Goal: Task Accomplishment & Management: Use online tool/utility

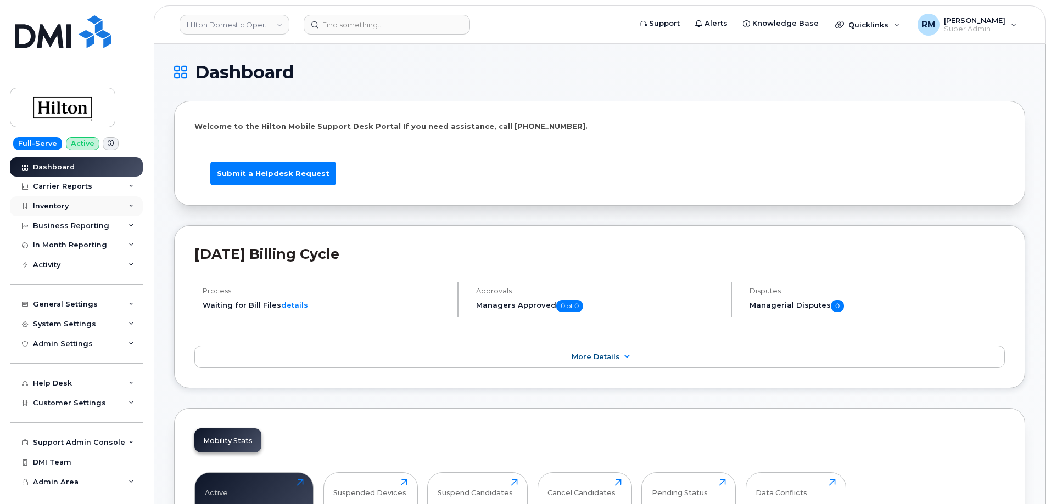
click at [43, 208] on div "Inventory" at bounding box center [51, 206] width 36 height 9
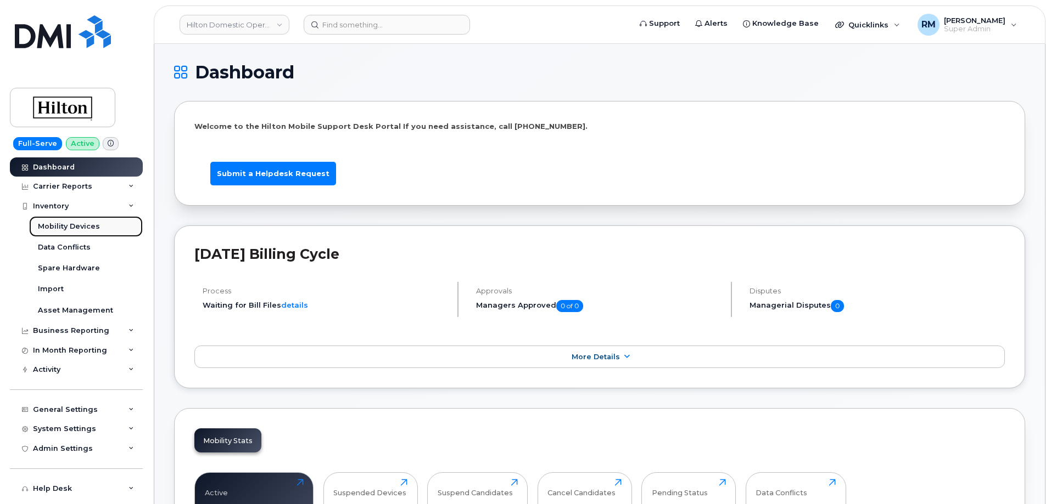
click at [74, 225] on div "Mobility Devices" at bounding box center [69, 227] width 62 height 10
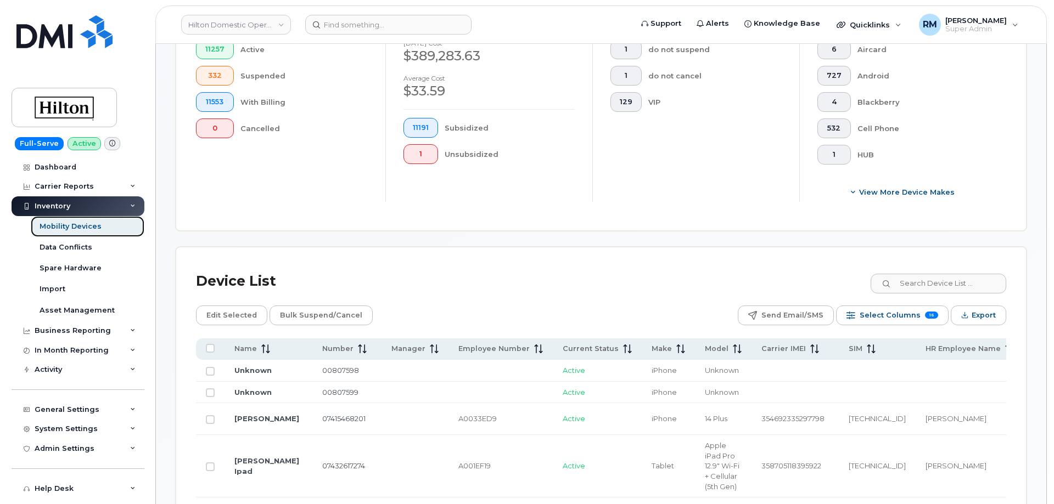
scroll to position [384, 0]
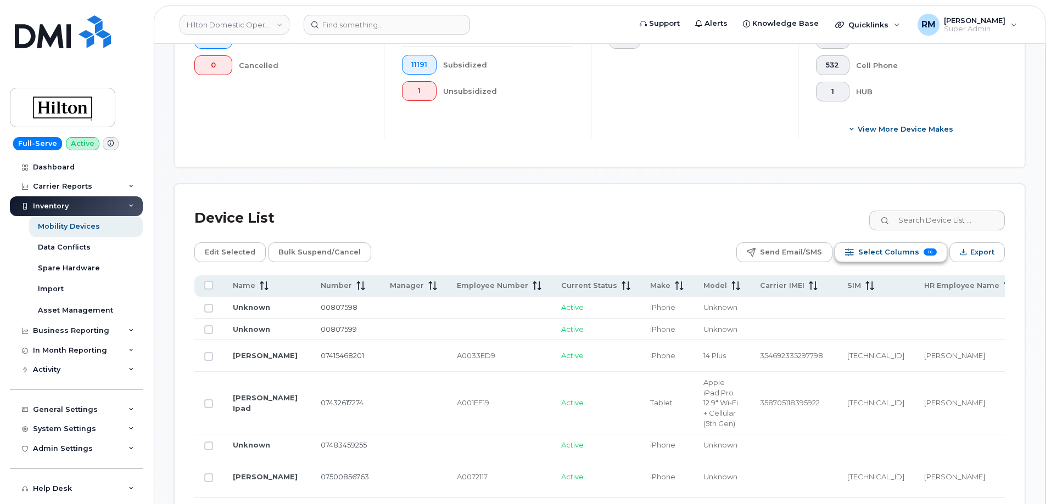
click at [882, 245] on span "Select Columns" at bounding box center [888, 252] width 61 height 16
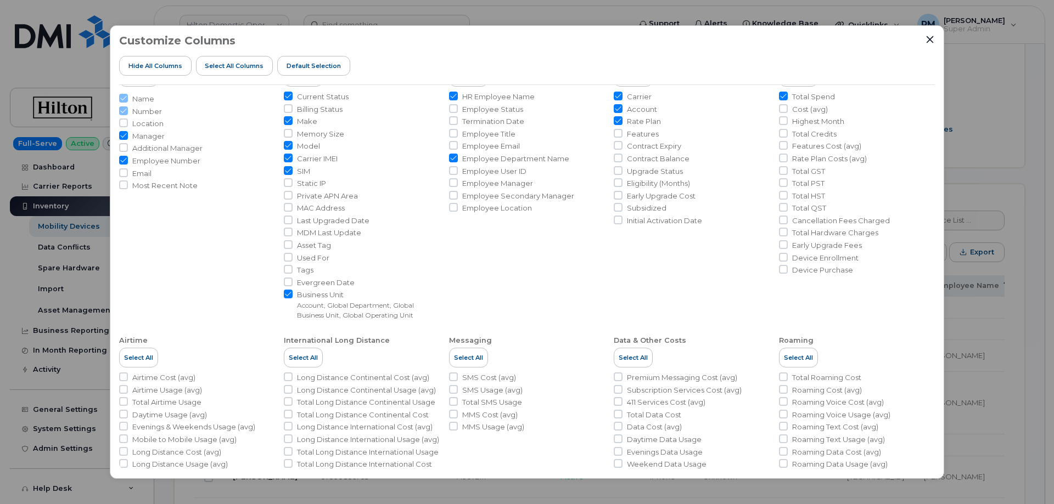
scroll to position [127, 0]
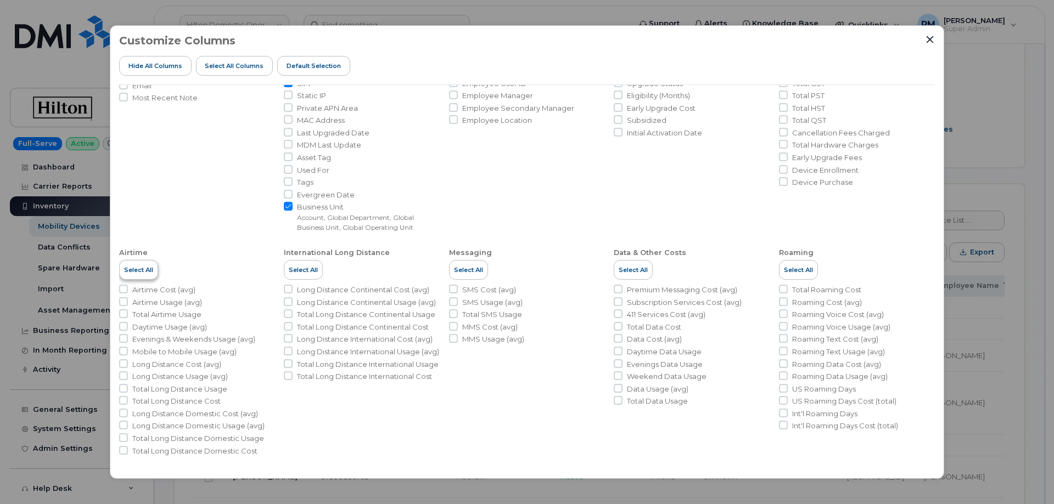
click at [129, 273] on span "Select All" at bounding box center [138, 270] width 29 height 9
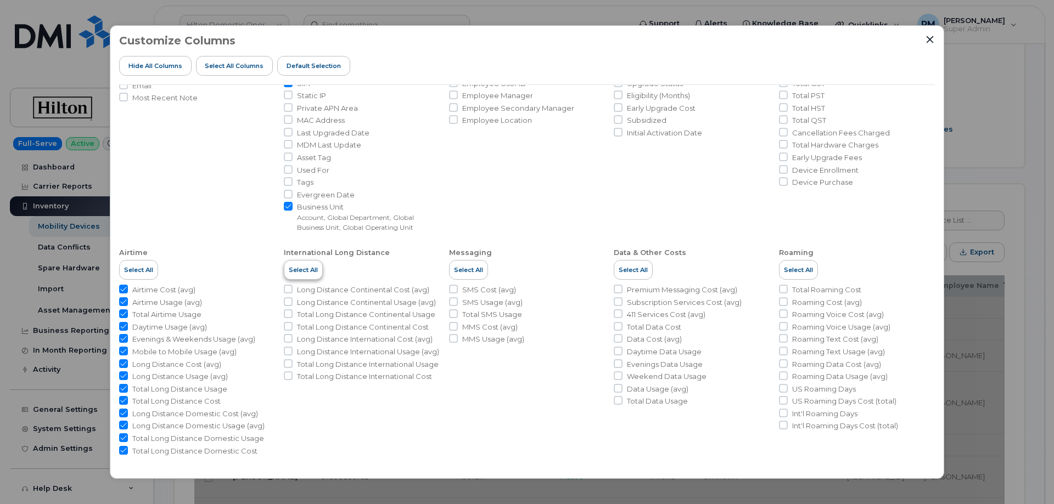
checkbox input "true"
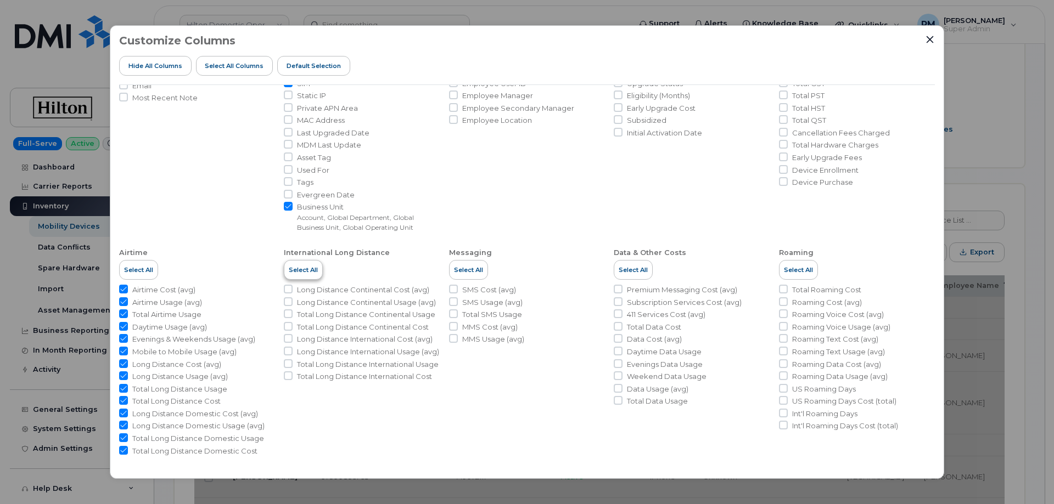
checkbox input "true"
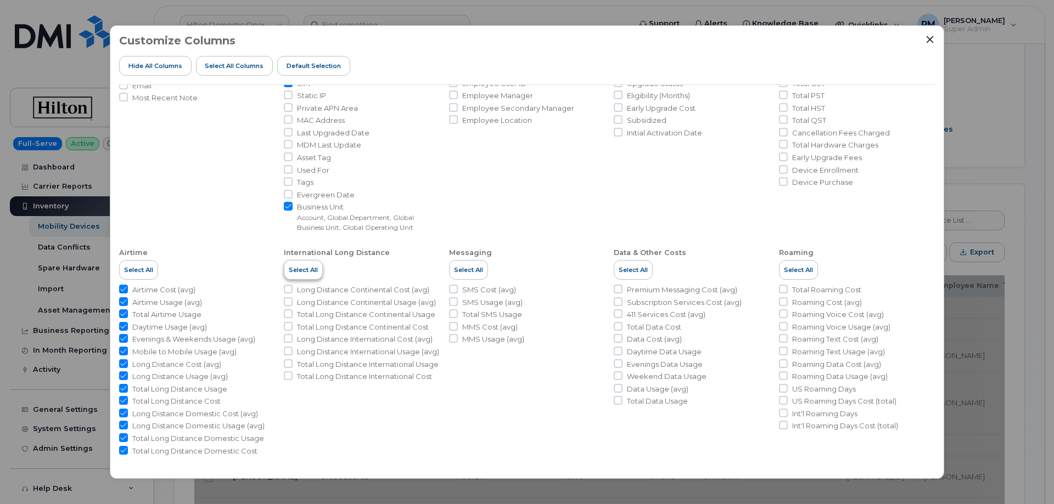
checkbox input "true"
click at [307, 274] on span "Select All" at bounding box center [303, 270] width 29 height 9
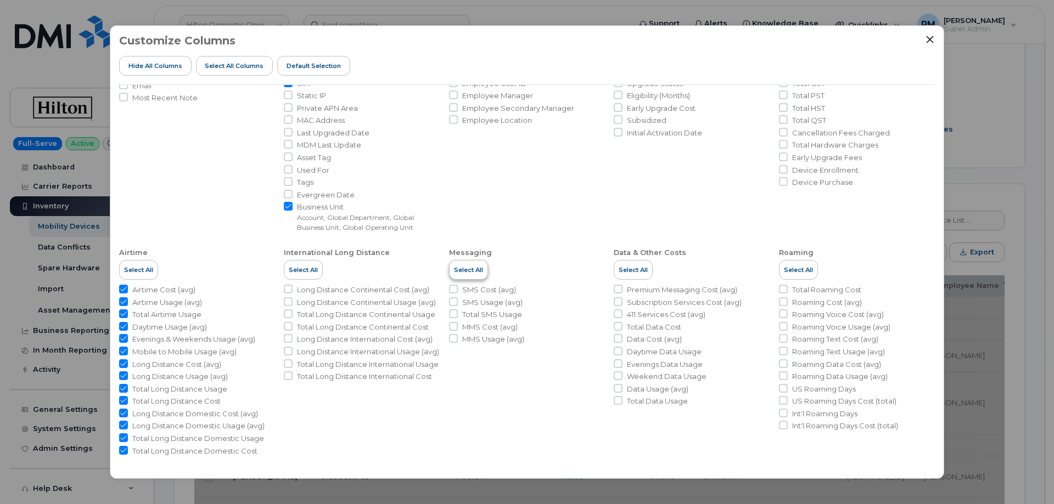
checkbox input "true"
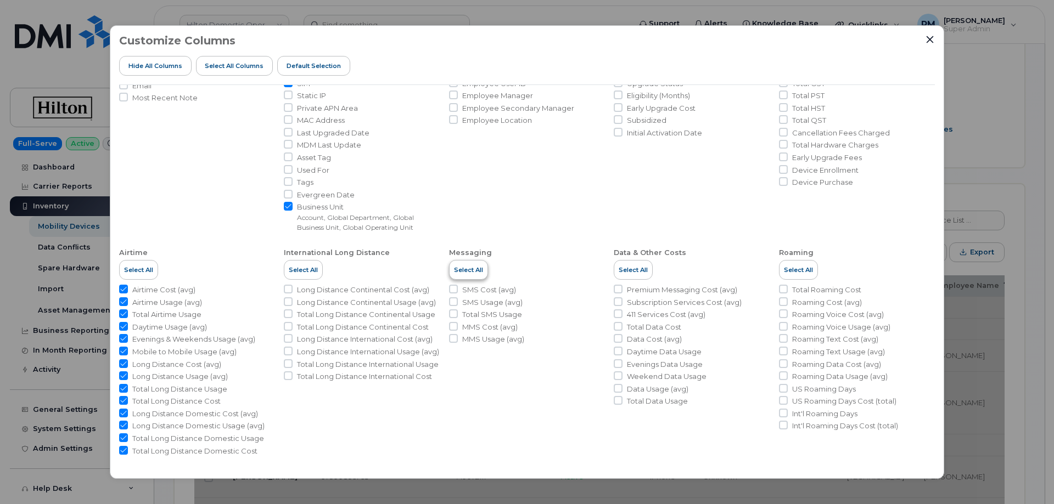
checkbox input "true"
click at [462, 272] on span "Select All" at bounding box center [468, 270] width 29 height 9
checkbox input "true"
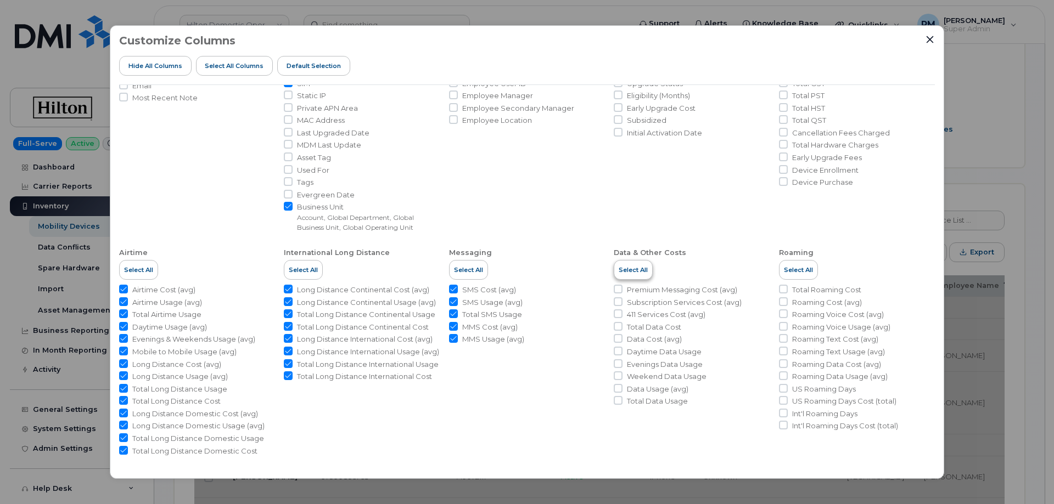
checkbox input "true"
click at [628, 274] on span "Select All" at bounding box center [633, 270] width 29 height 9
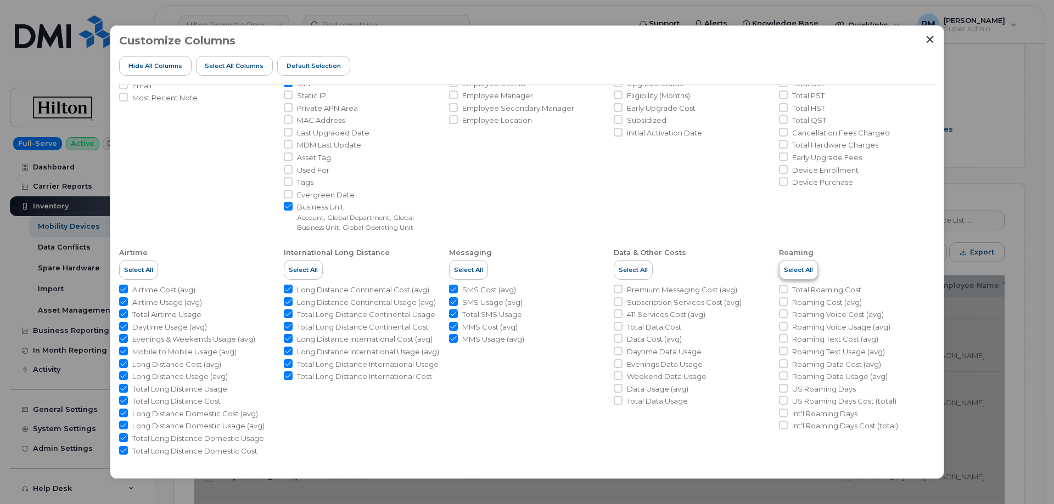
checkbox input "true"
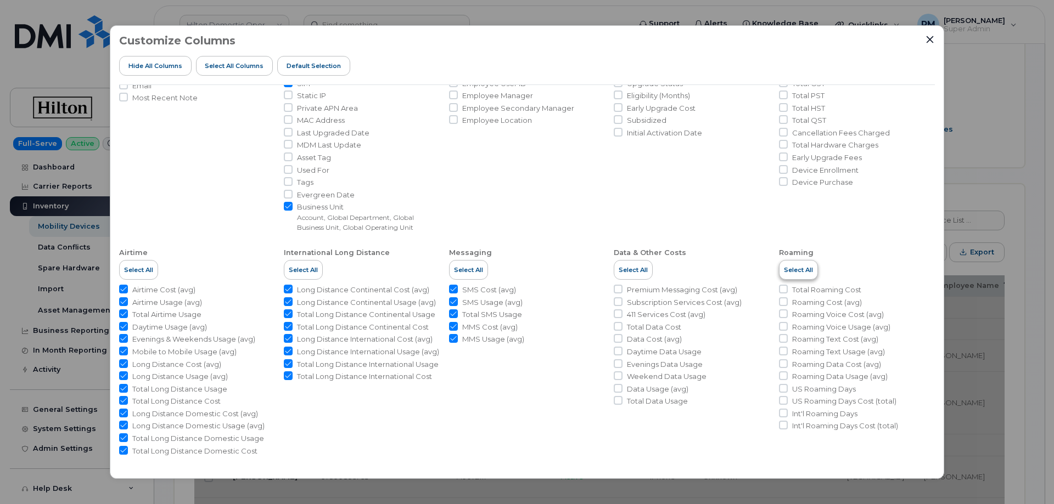
checkbox input "true"
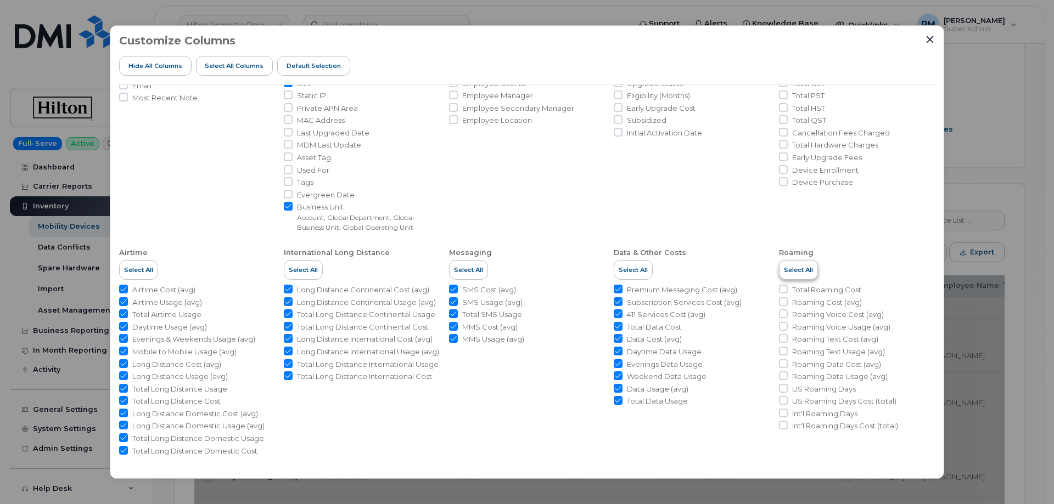
click at [793, 270] on span "Select All" at bounding box center [798, 270] width 29 height 9
checkbox input "true"
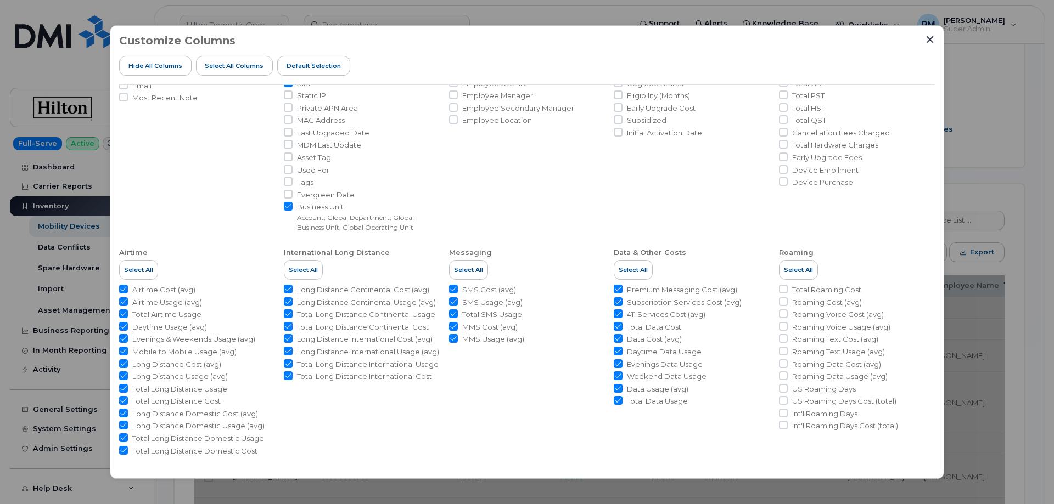
checkbox input "true"
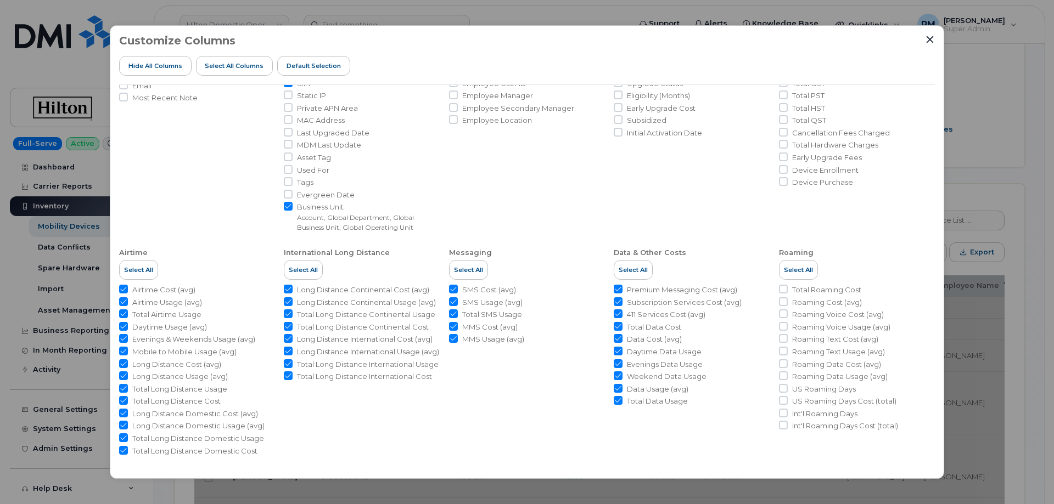
checkbox input "true"
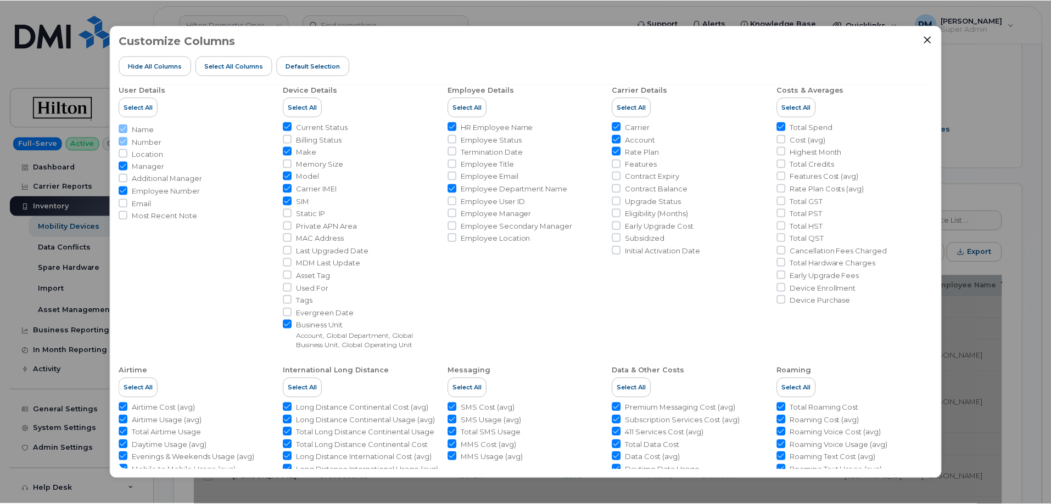
scroll to position [0, 0]
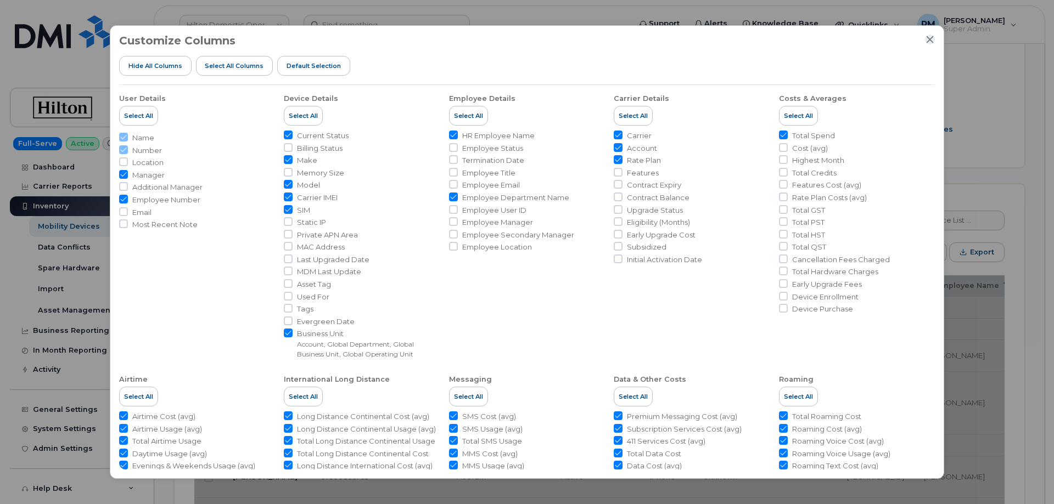
click at [929, 41] on icon "Close" at bounding box center [930, 39] width 9 height 9
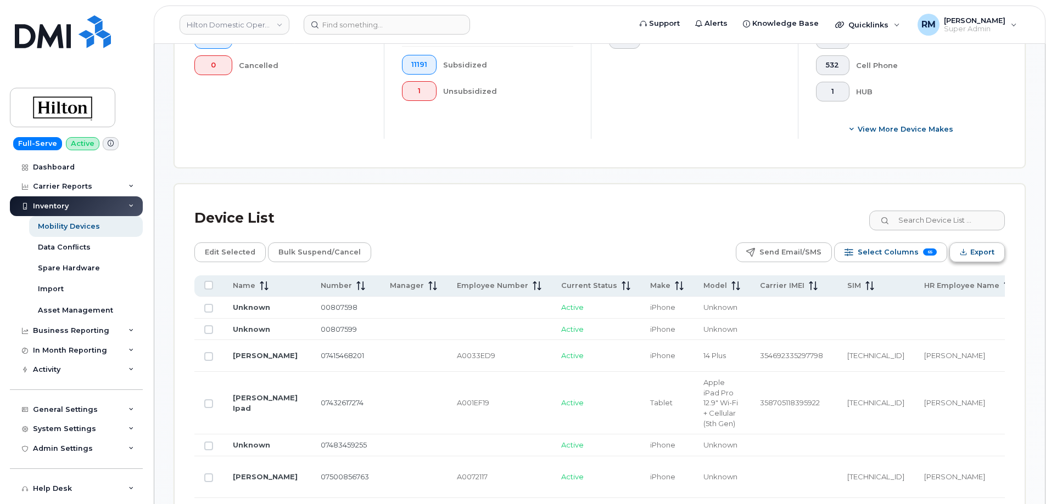
click at [972, 244] on span "Export" at bounding box center [982, 252] width 24 height 16
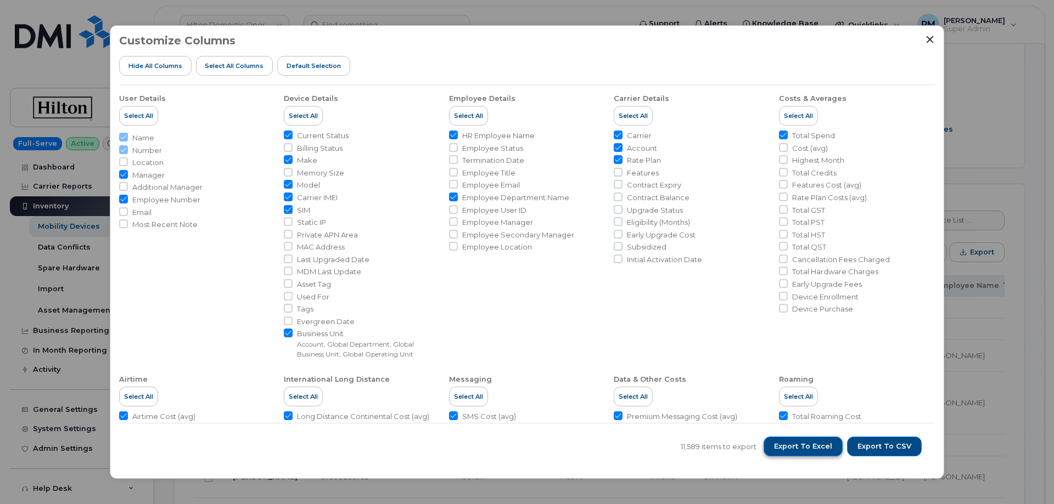
click at [811, 446] on span "Export to Excel" at bounding box center [803, 447] width 58 height 10
drag, startPoint x: 616, startPoint y: 184, endPoint x: 711, endPoint y: 395, distance: 231.2
click at [616, 184] on input "Contract Expiry" at bounding box center [618, 184] width 9 height 9
checkbox input "true"
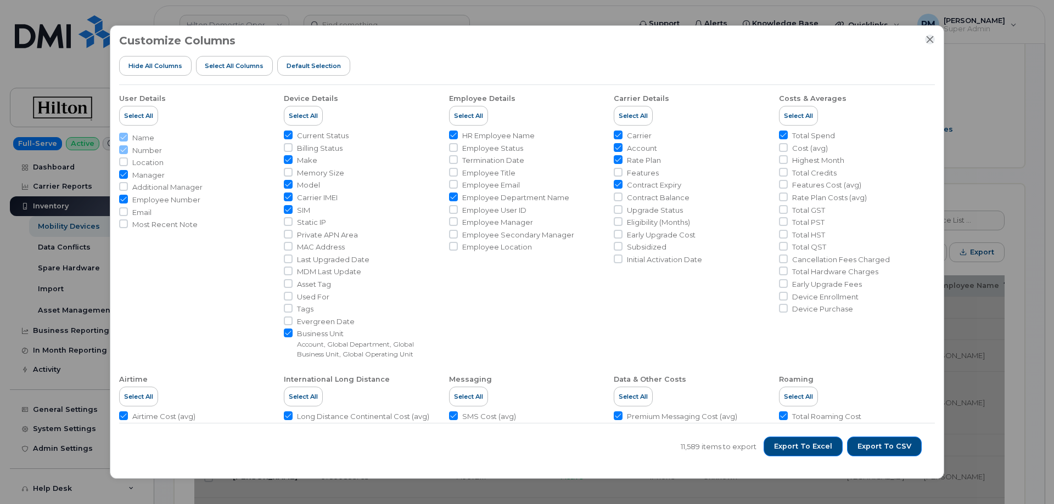
click at [930, 37] on icon "Close" at bounding box center [930, 39] width 9 height 9
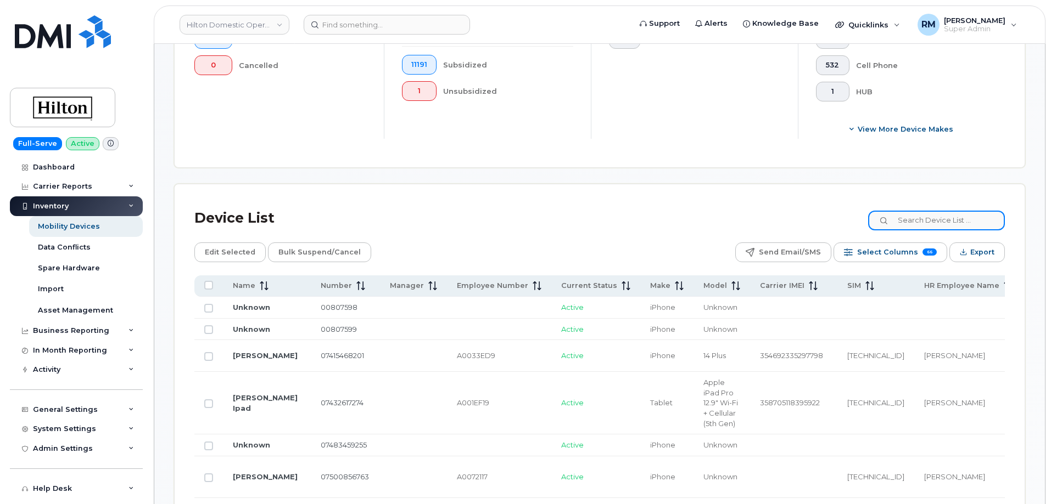
click at [947, 212] on input at bounding box center [936, 221] width 137 height 20
click at [912, 213] on input at bounding box center [936, 221] width 137 height 20
click at [915, 214] on input at bounding box center [936, 221] width 137 height 20
paste input "CHIPH"
type input "CHIPH"
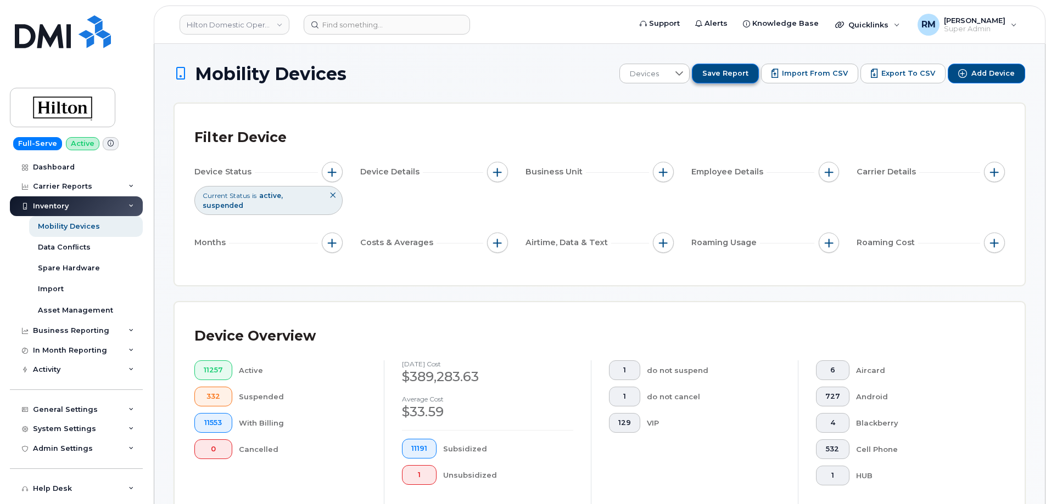
click at [718, 72] on span "Save Report" at bounding box center [725, 74] width 46 height 10
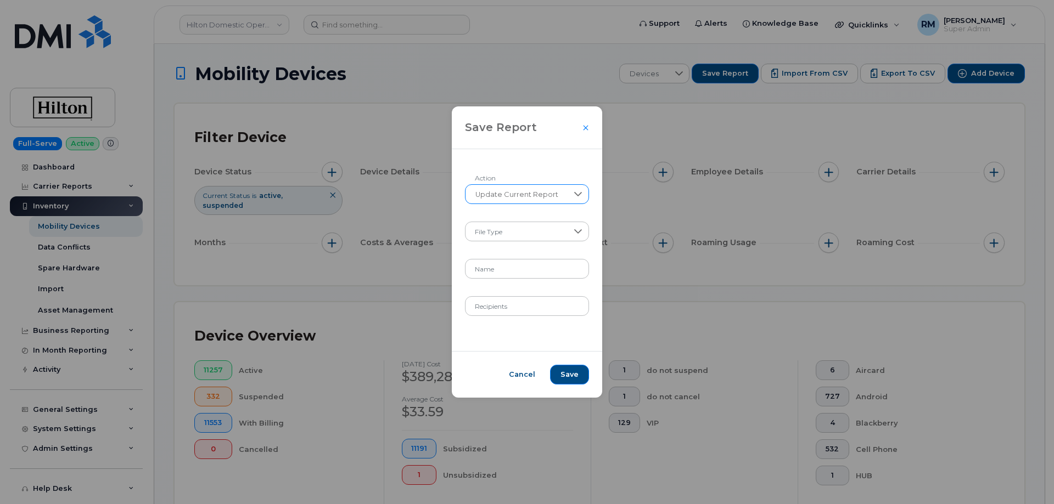
click at [521, 194] on span "Update Current Report" at bounding box center [516, 195] width 103 height 20
click at [513, 221] on span "Create New Report" at bounding box center [509, 223] width 70 height 10
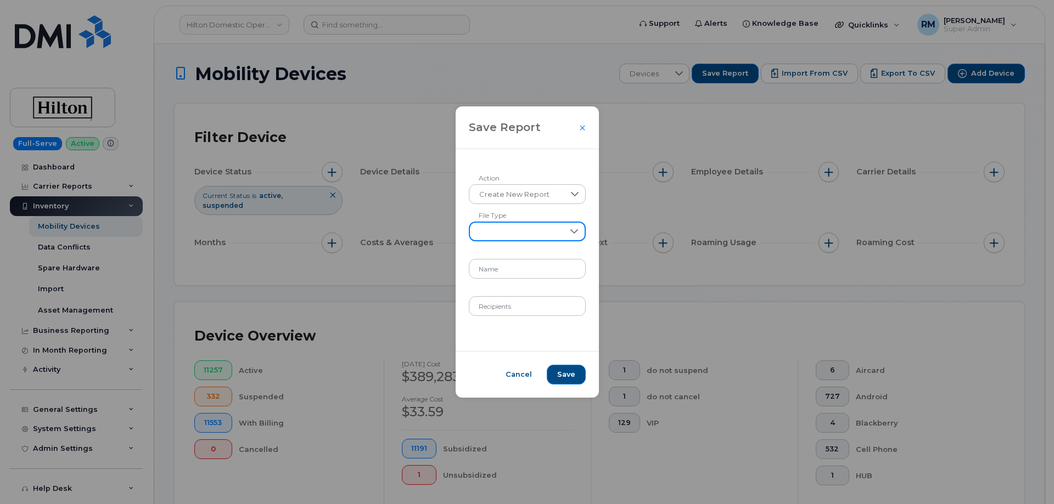
click at [506, 232] on span at bounding box center [517, 233] width 94 height 20
click at [492, 263] on span "XLSX" at bounding box center [490, 260] width 19 height 10
click at [498, 272] on input "Name" at bounding box center [527, 269] width 117 height 20
paste input "CHIPH"
type input "CHIPH Monthly Usage"
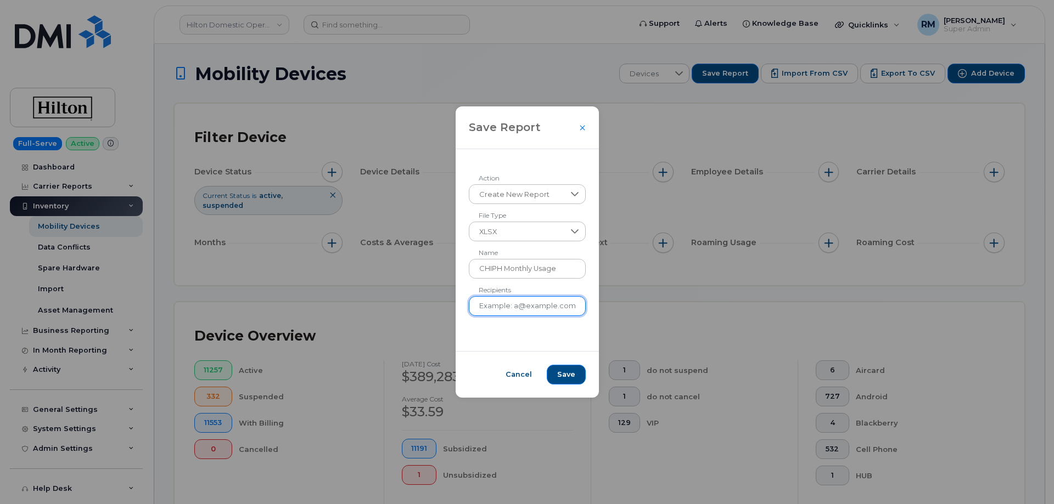
click at [505, 307] on input "Recipients" at bounding box center [527, 306] width 117 height 20
paste input "indira.perovic@hilton.com"
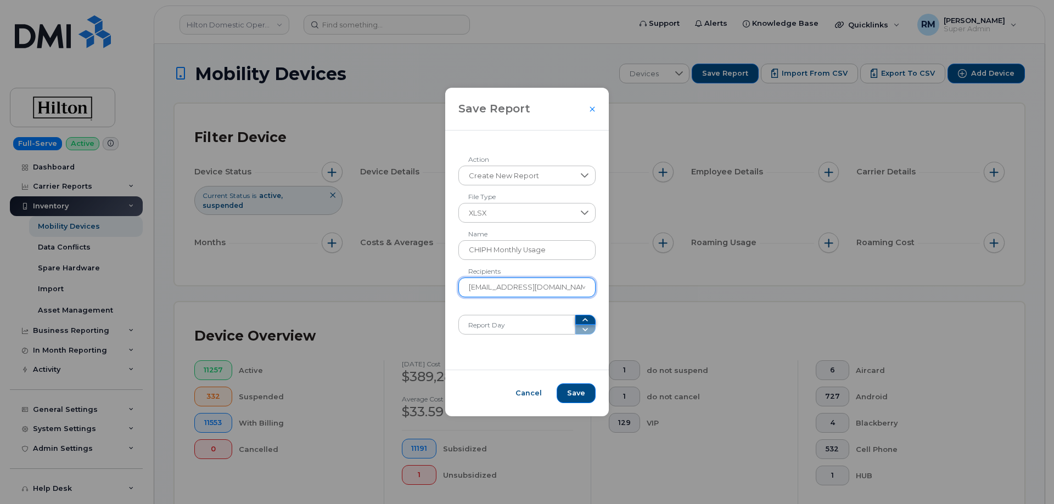
type input "indira.perovic@hilton.com"
click at [583, 320] on icon "button" at bounding box center [585, 319] width 5 height 3
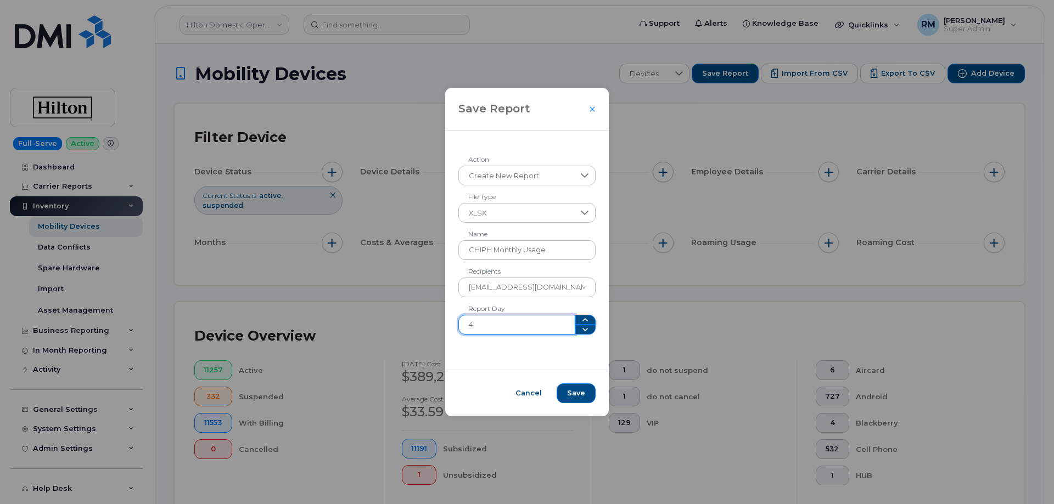
type input "5"
click at [583, 320] on icon "button" at bounding box center [585, 319] width 5 height 3
click at [570, 395] on span "Save" at bounding box center [576, 394] width 18 height 10
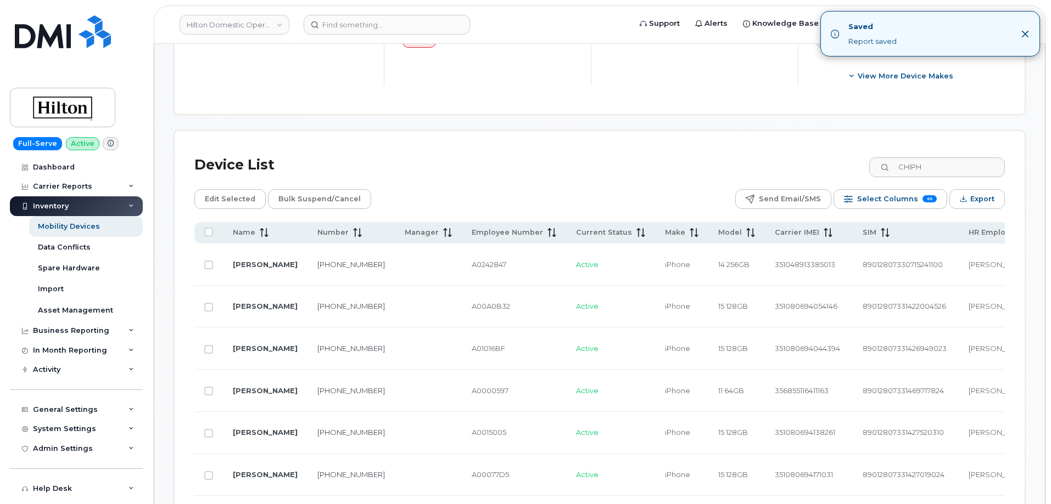
scroll to position [439, 0]
click at [915, 158] on input "CHIPH" at bounding box center [936, 166] width 137 height 20
paste input "C"
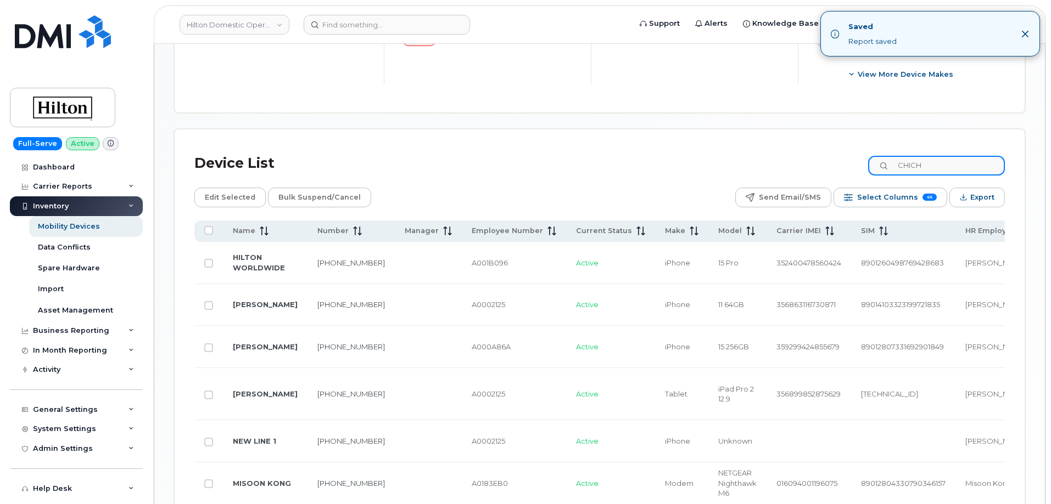
scroll to position [691, 0]
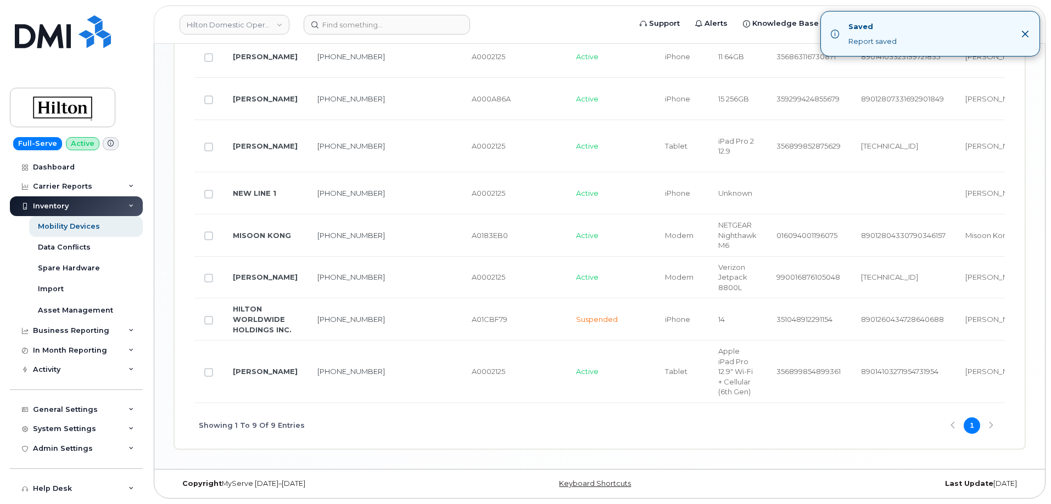
click at [1022, 33] on icon "Close" at bounding box center [1024, 34] width 9 height 9
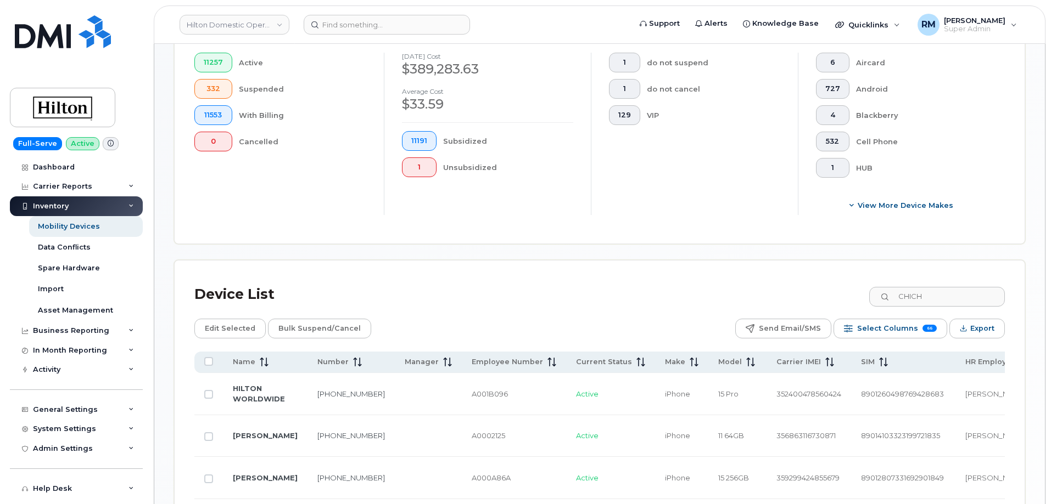
scroll to position [307, 0]
click at [921, 290] on input "CHICH" at bounding box center [936, 298] width 137 height 20
click at [916, 288] on input "CHICH" at bounding box center [936, 298] width 137 height 20
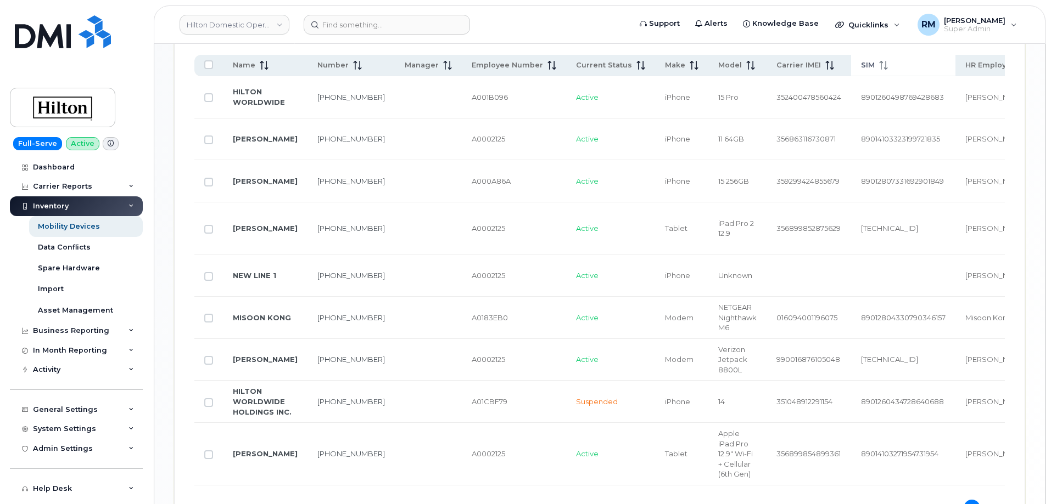
scroll to position [472, 0]
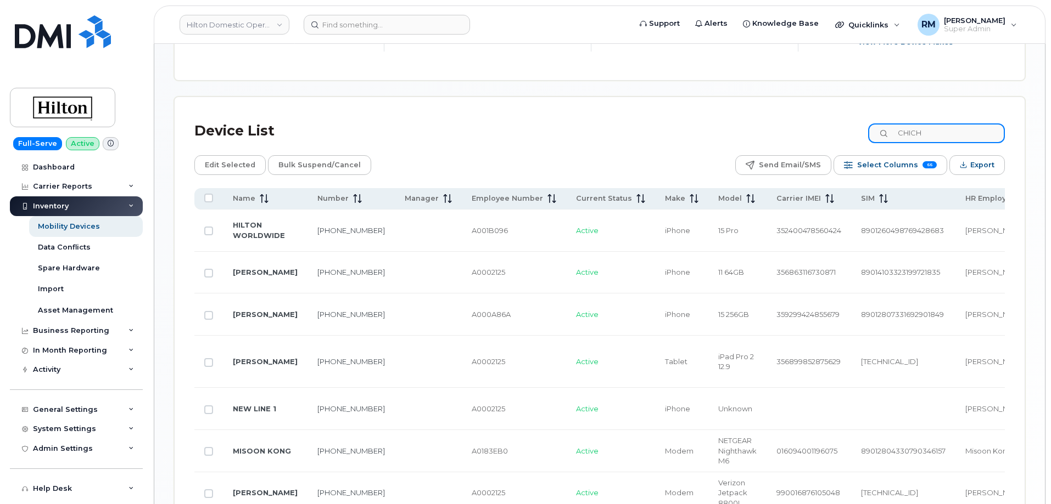
click at [915, 124] on input "CHICH" at bounding box center [936, 134] width 137 height 20
paste input "OH"
click at [888, 131] on icon at bounding box center [884, 134] width 7 height 7
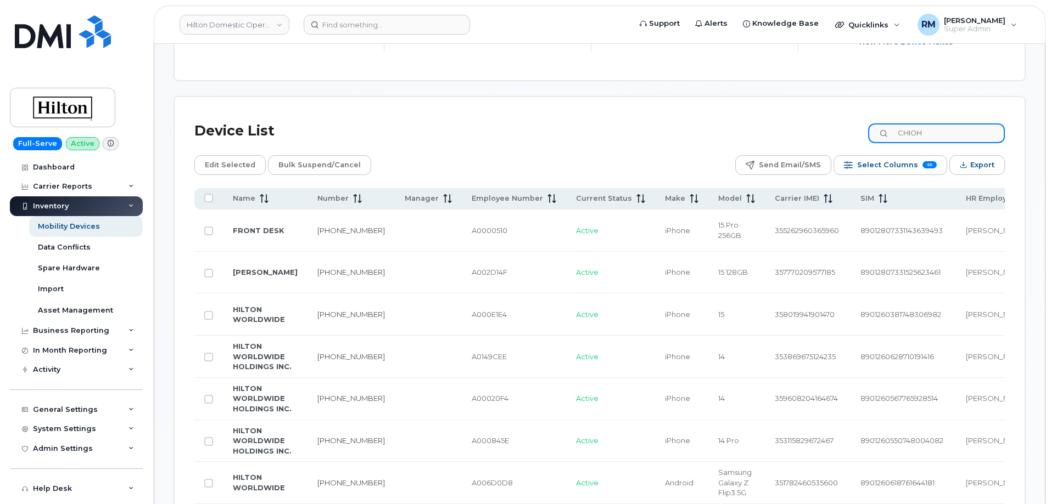
click at [941, 124] on input "CHIOH" at bounding box center [936, 134] width 137 height 20
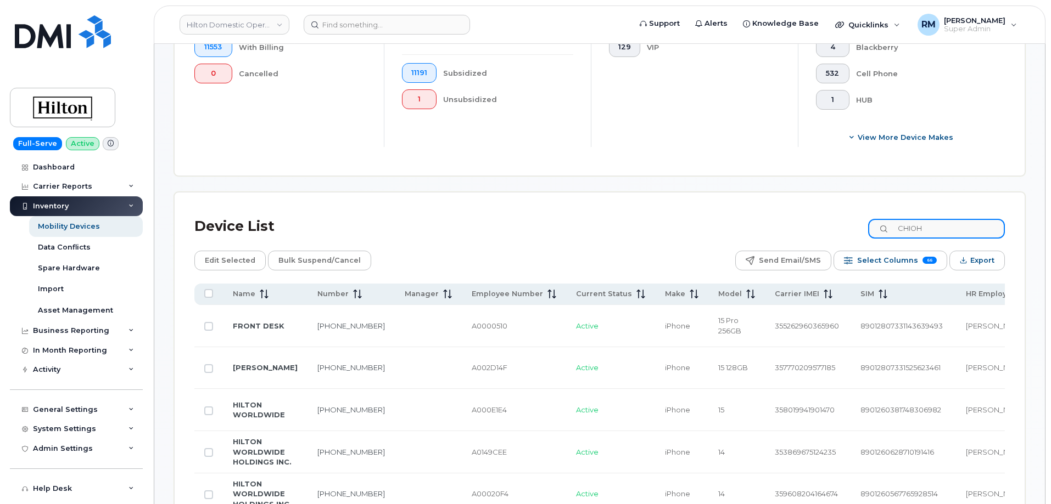
scroll to position [278, 0]
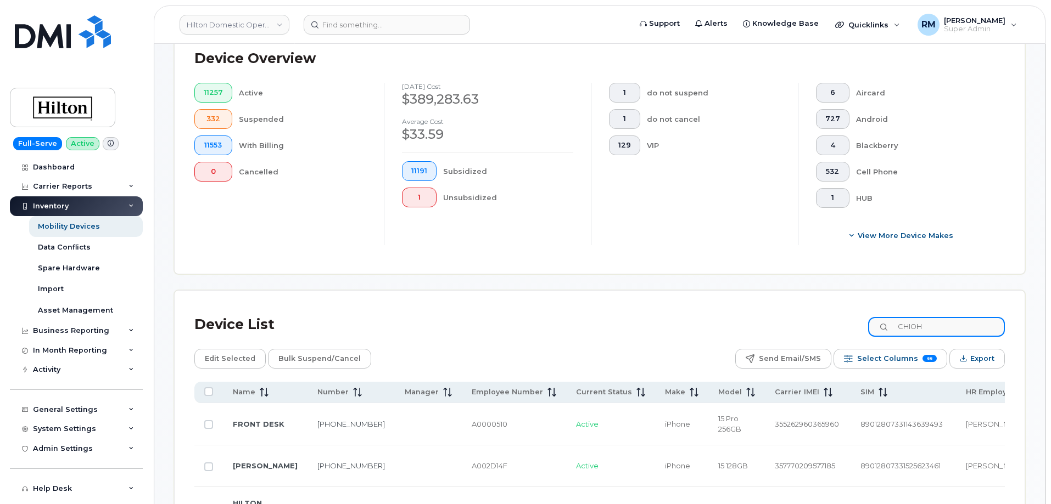
click at [919, 319] on input "CHIOH" at bounding box center [936, 327] width 137 height 20
paste input "C"
type input "CHICH"
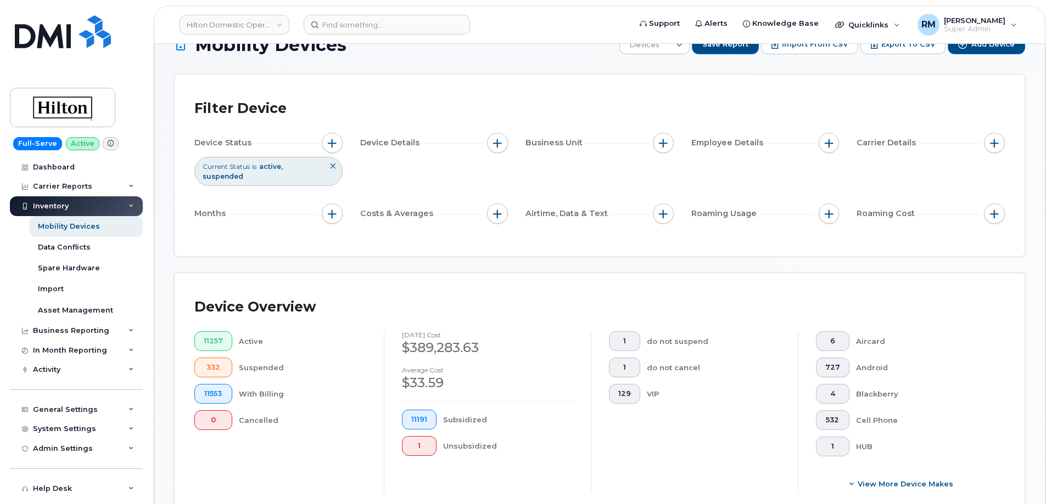
scroll to position [0, 0]
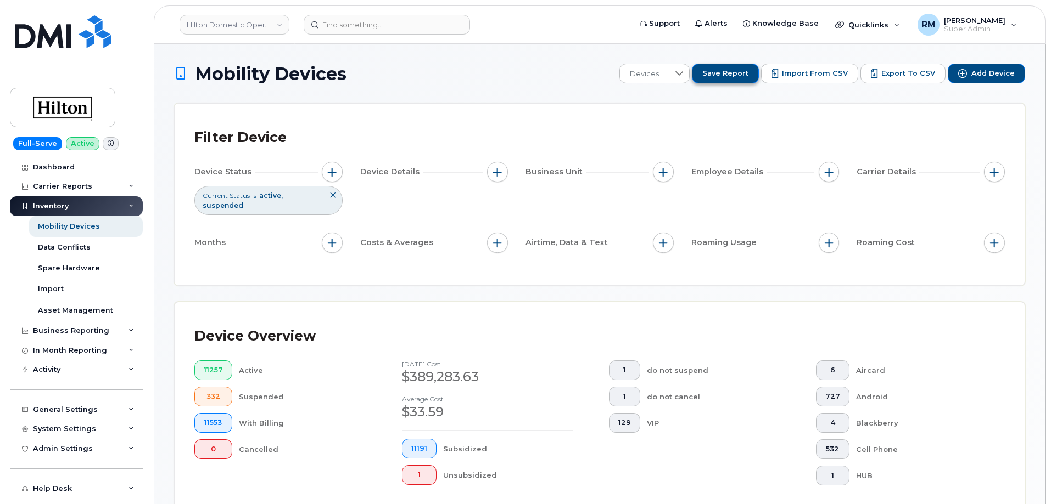
click at [733, 72] on span "Save Report" at bounding box center [725, 74] width 46 height 10
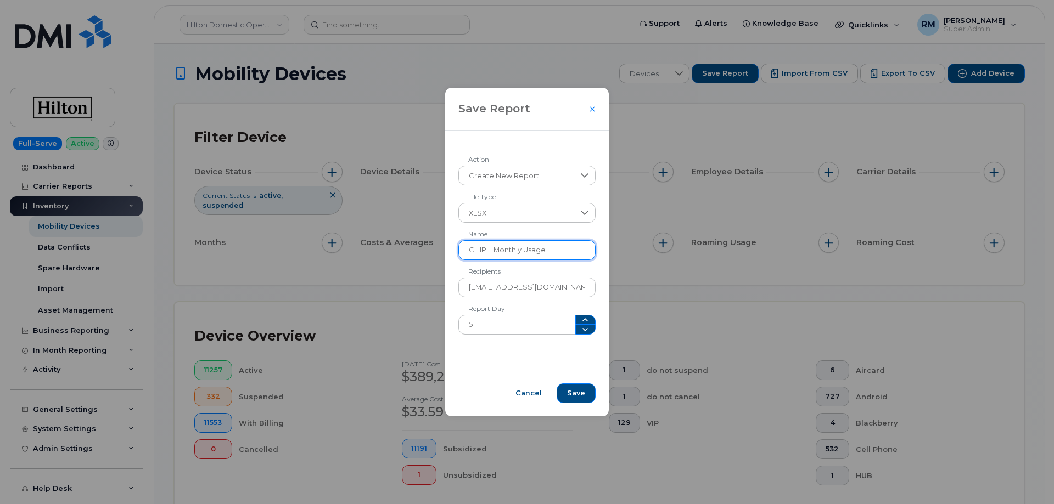
click at [482, 253] on input "CHIPH Monthly Usage" at bounding box center [527, 250] width 138 height 20
paste input "CH"
type input "CHICH Monthly Usage"
click at [567, 392] on span "Save" at bounding box center [576, 394] width 18 height 10
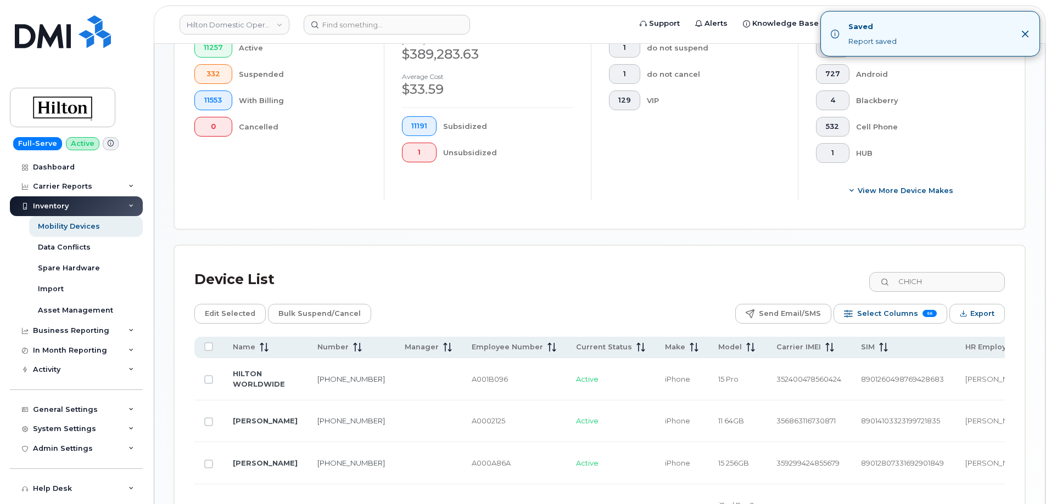
scroll to position [329, 0]
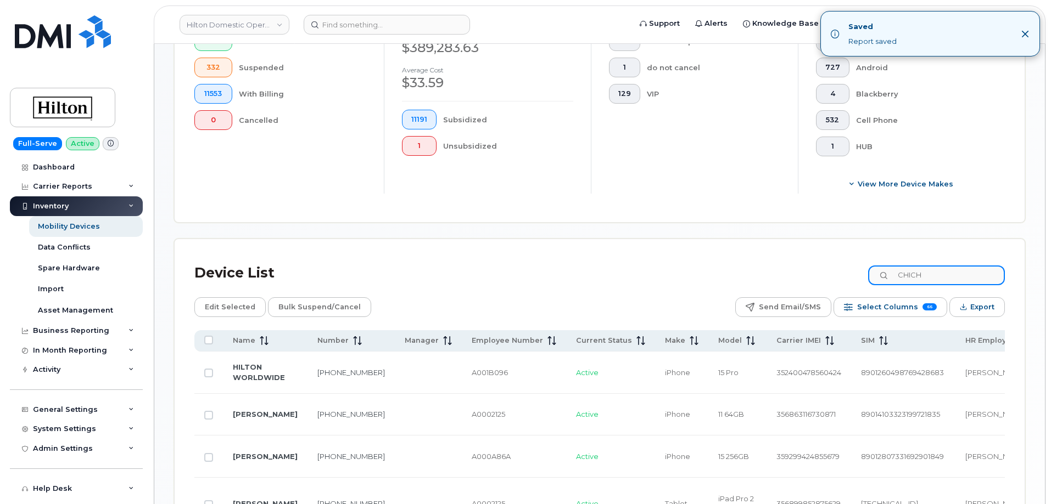
click at [917, 266] on input "CHICH" at bounding box center [936, 276] width 137 height 20
paste input "OH"
type input "CHIOH"
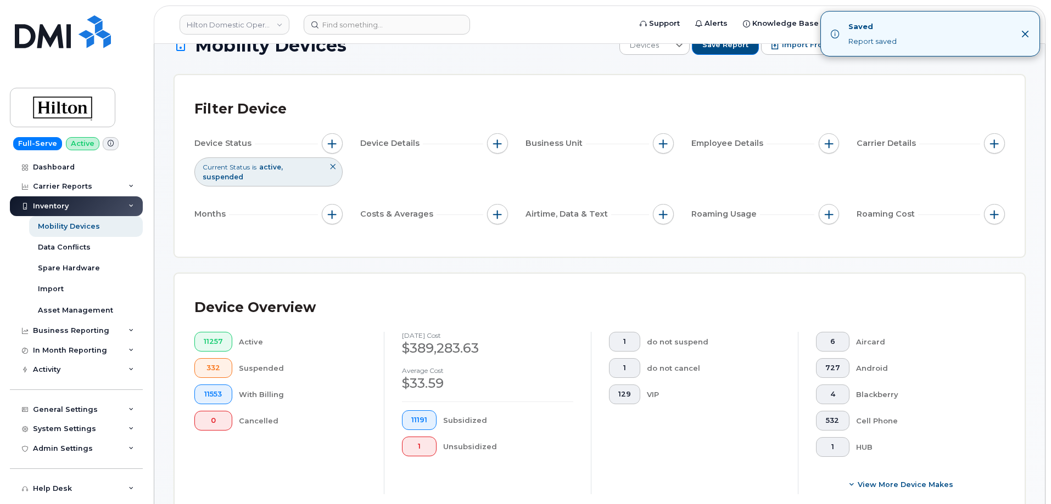
scroll to position [0, 0]
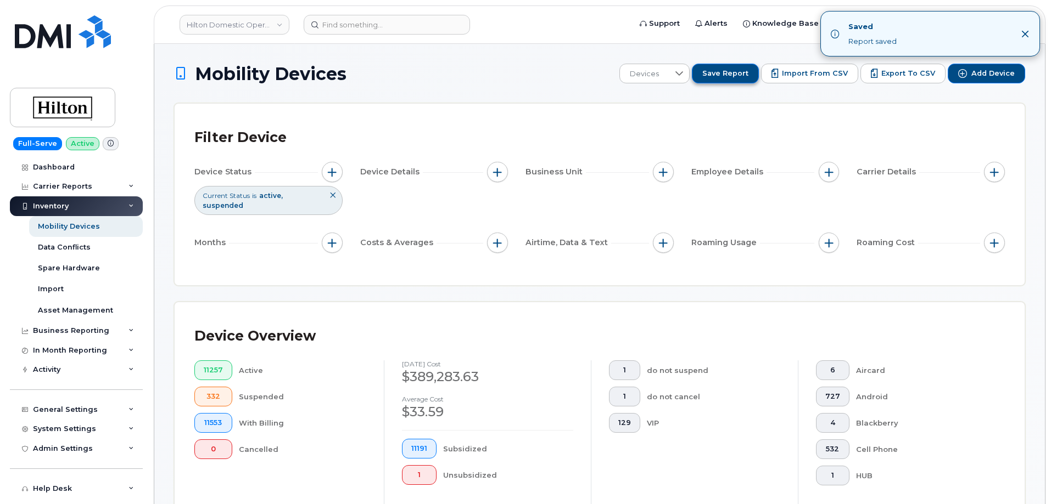
click at [732, 70] on span "Save Report" at bounding box center [725, 74] width 46 height 10
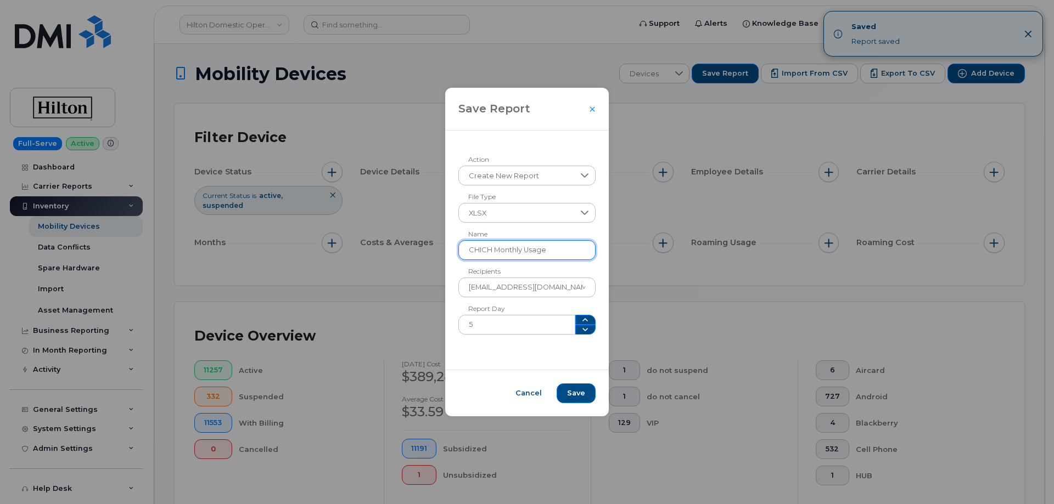
click at [481, 250] on input "CHICH Monthly Usage" at bounding box center [527, 250] width 138 height 20
paste input "O"
type input "CHIOH Monthly Usage"
click at [571, 394] on span "Save" at bounding box center [576, 394] width 18 height 10
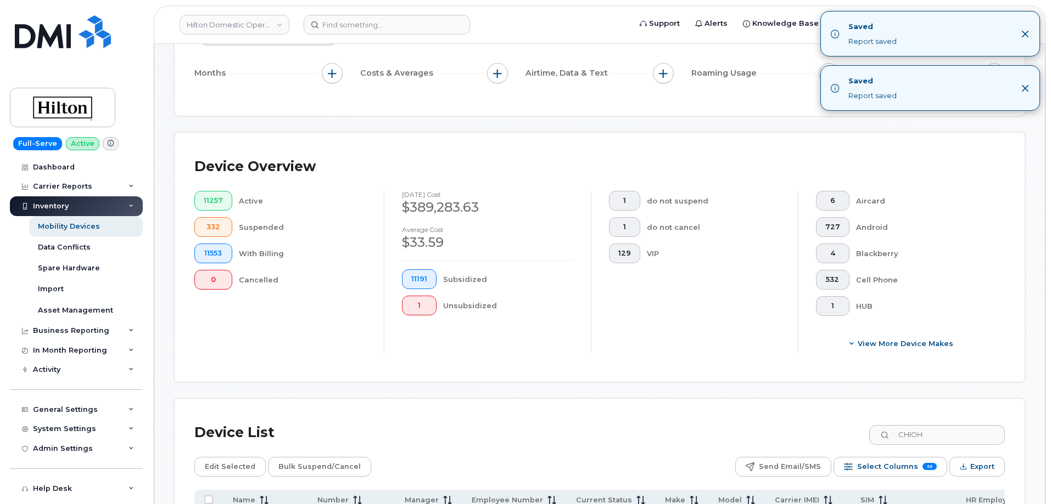
scroll to position [329, 0]
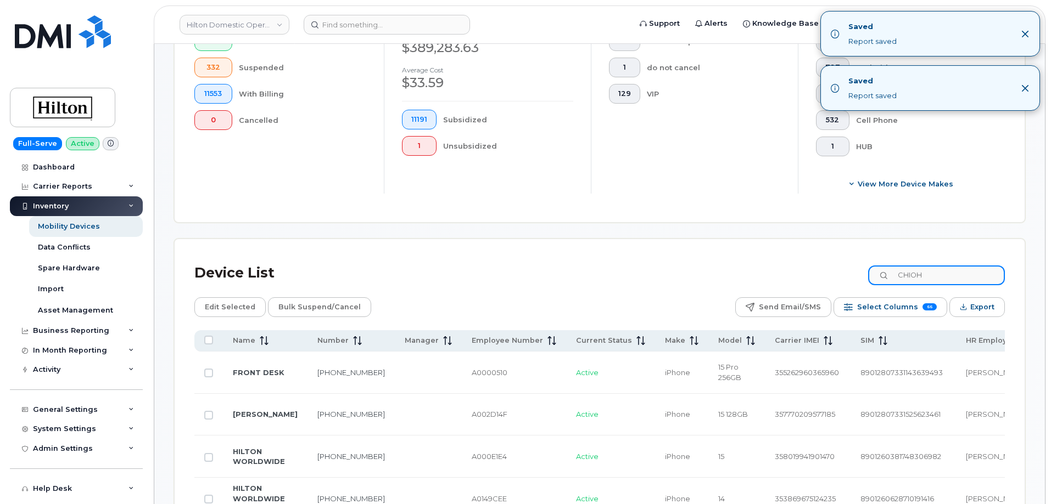
click at [930, 266] on input "CHIOH" at bounding box center [936, 276] width 137 height 20
paste input "MM"
type input "CHIMM"
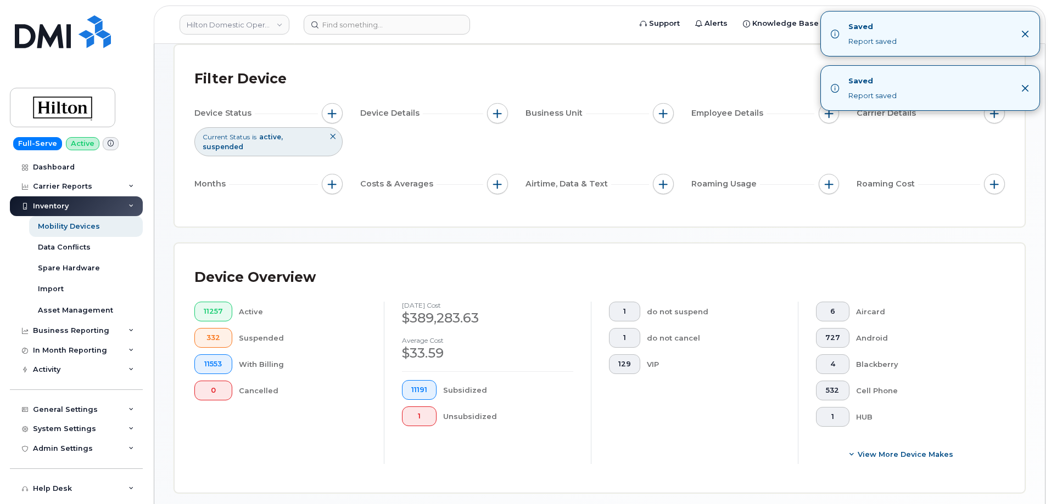
scroll to position [0, 0]
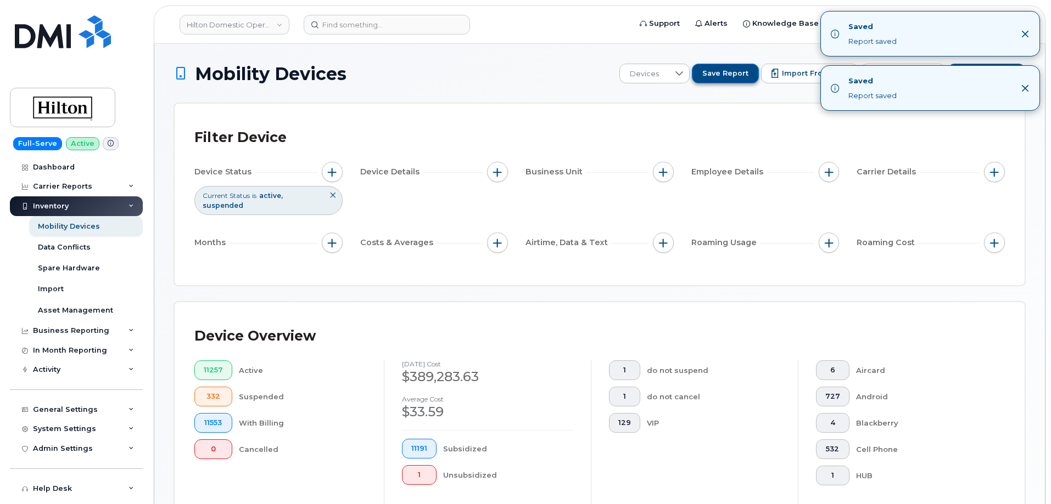
click at [722, 72] on span "Save Report" at bounding box center [725, 74] width 46 height 10
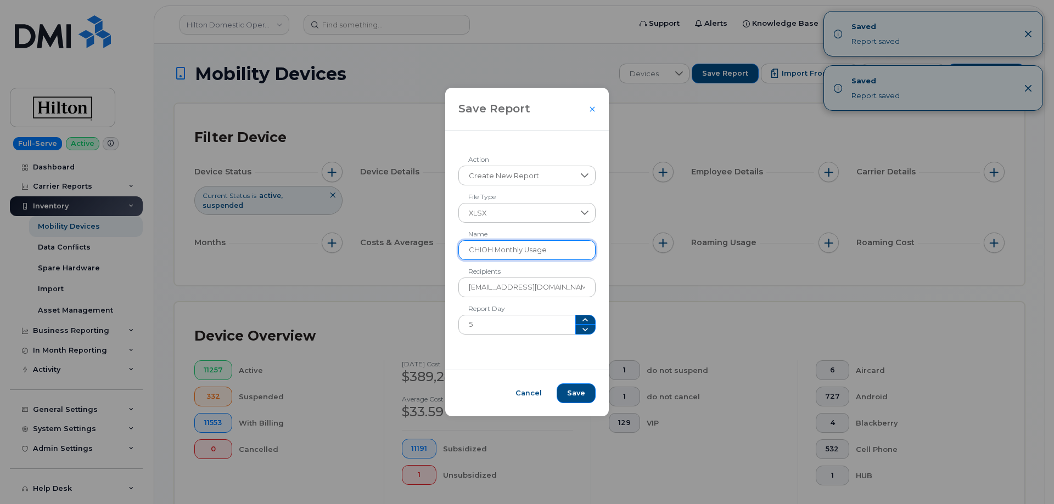
click at [484, 253] on input "CHIOH Monthly Usage" at bounding box center [527, 250] width 138 height 20
paste input "MM"
type input "CHIMM Monthly Usage"
click at [573, 396] on span "Save" at bounding box center [576, 394] width 18 height 10
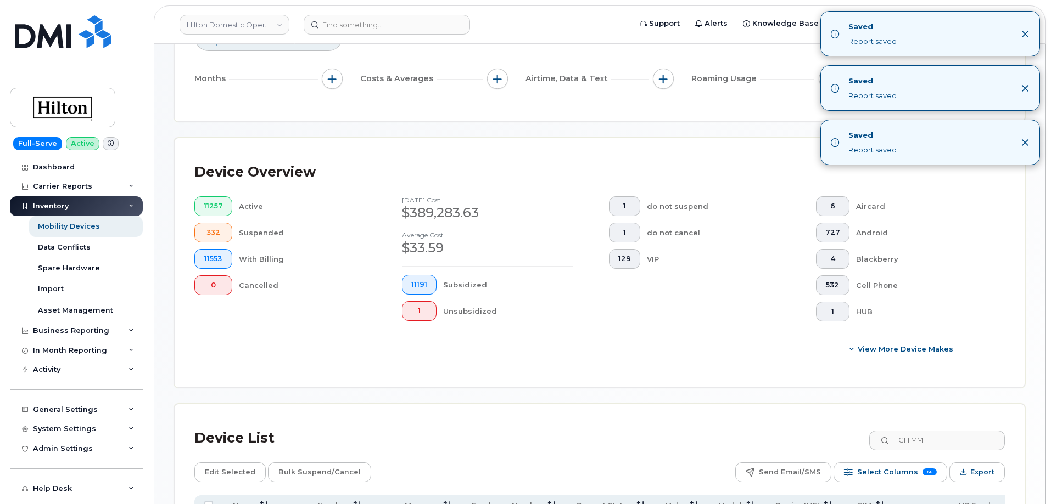
scroll to position [274, 0]
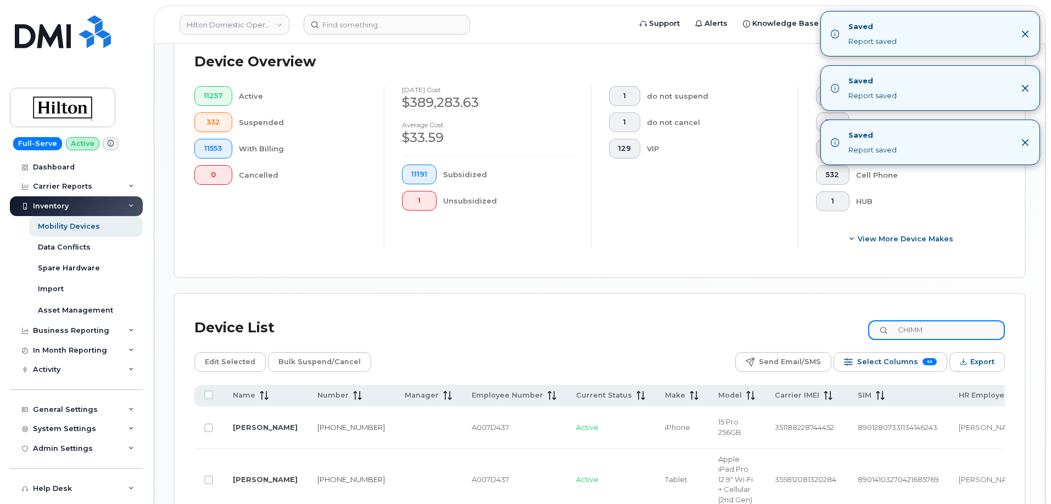
click at [918, 321] on input "CHIMM" at bounding box center [936, 331] width 137 height 20
paste input "RE"
type input "CHIRE"
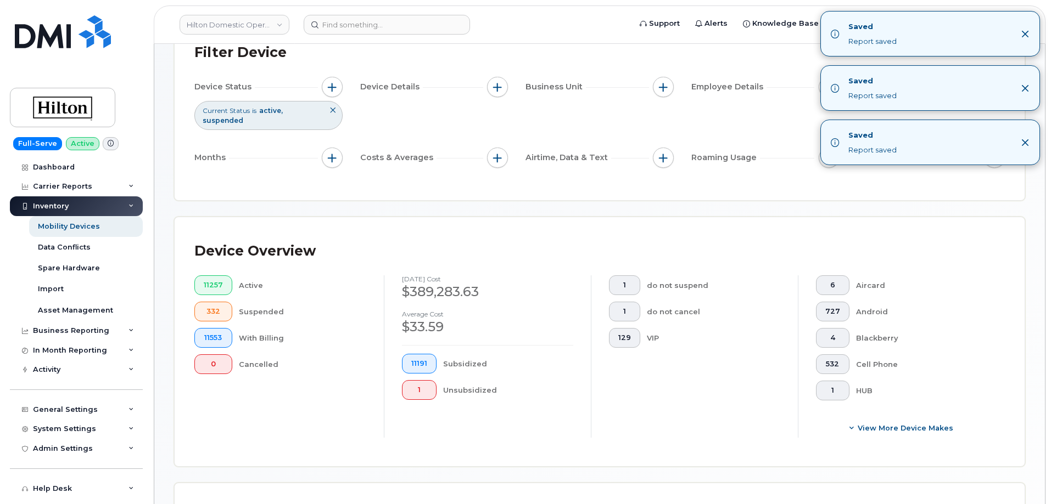
scroll to position [0, 0]
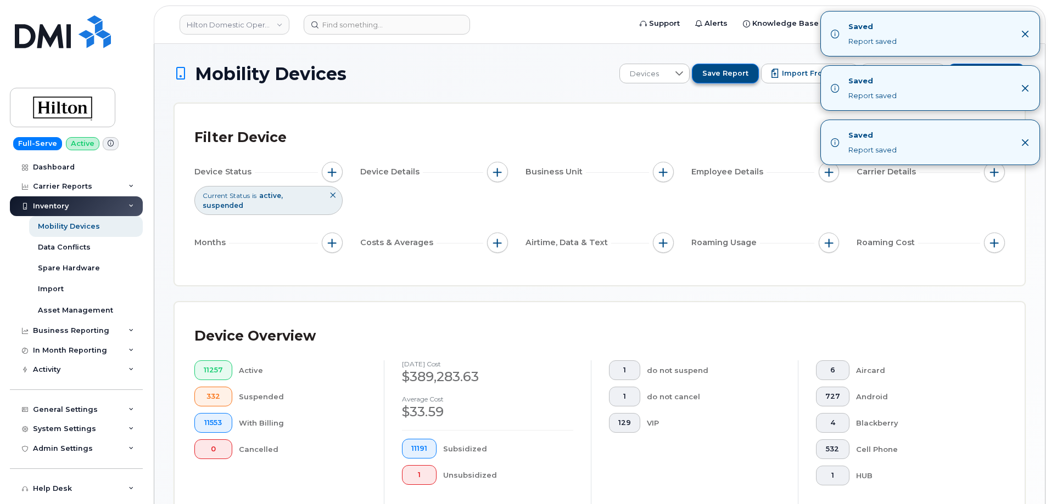
click at [721, 77] on span "Save Report" at bounding box center [725, 74] width 46 height 10
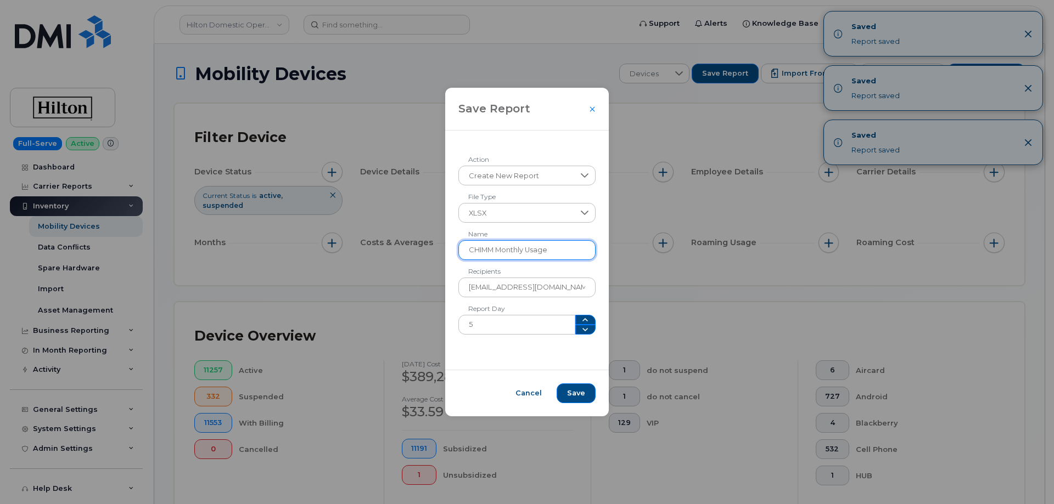
click at [484, 248] on input "CHIMM Monthly Usage" at bounding box center [527, 250] width 138 height 20
paste input "RE"
type input "CHIRE Monthly Usage"
click at [571, 395] on span "Save" at bounding box center [576, 394] width 18 height 10
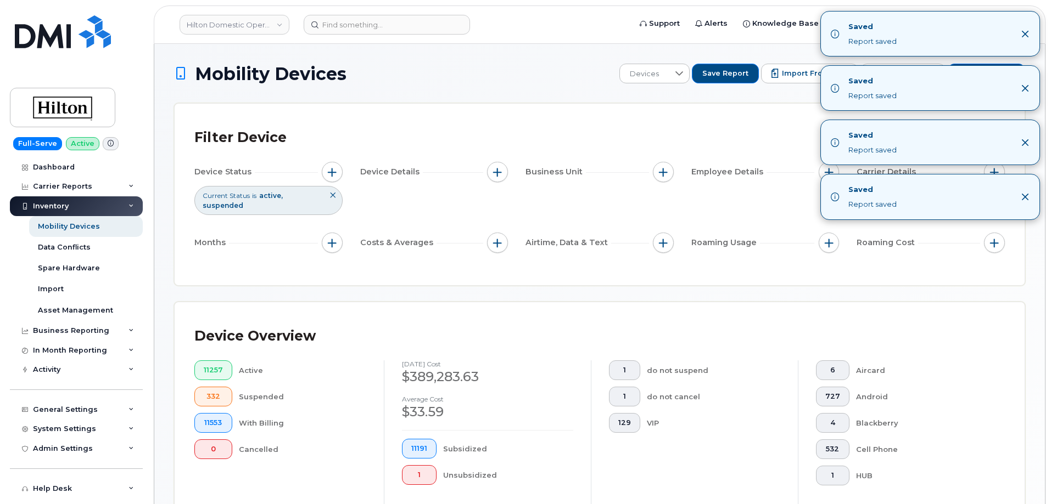
scroll to position [329, 0]
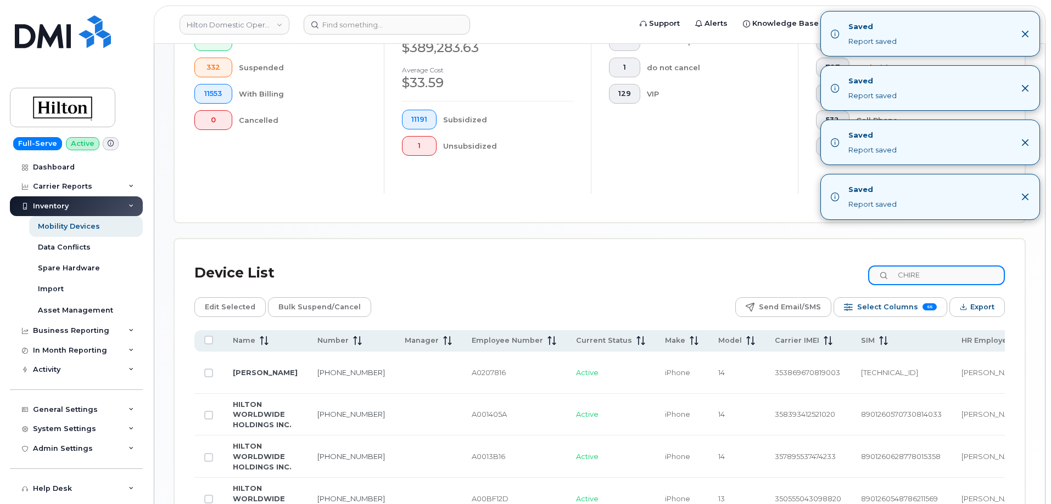
click at [923, 266] on input "CHIRE" at bounding box center [936, 276] width 137 height 20
paste input "WA"
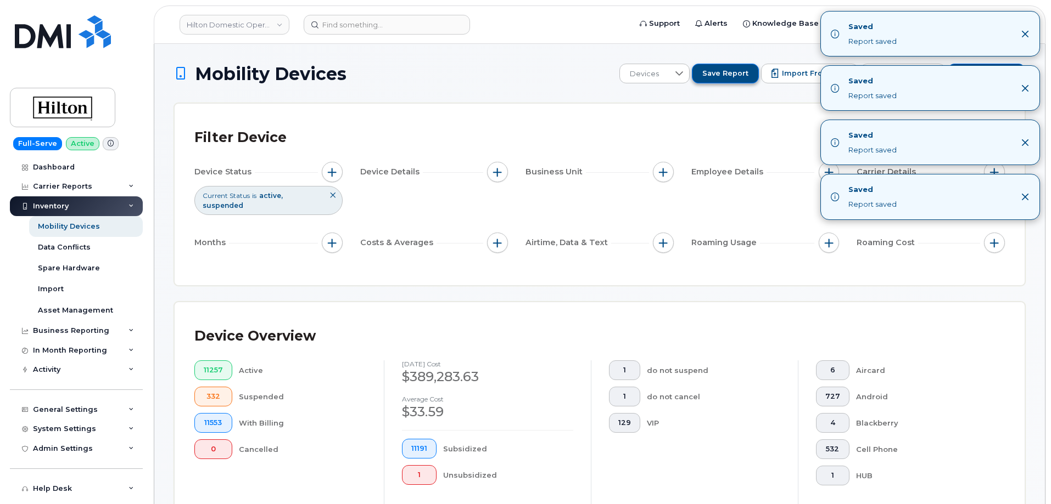
type input "CHIWA"
click at [719, 78] on span "Save Report" at bounding box center [725, 74] width 46 height 10
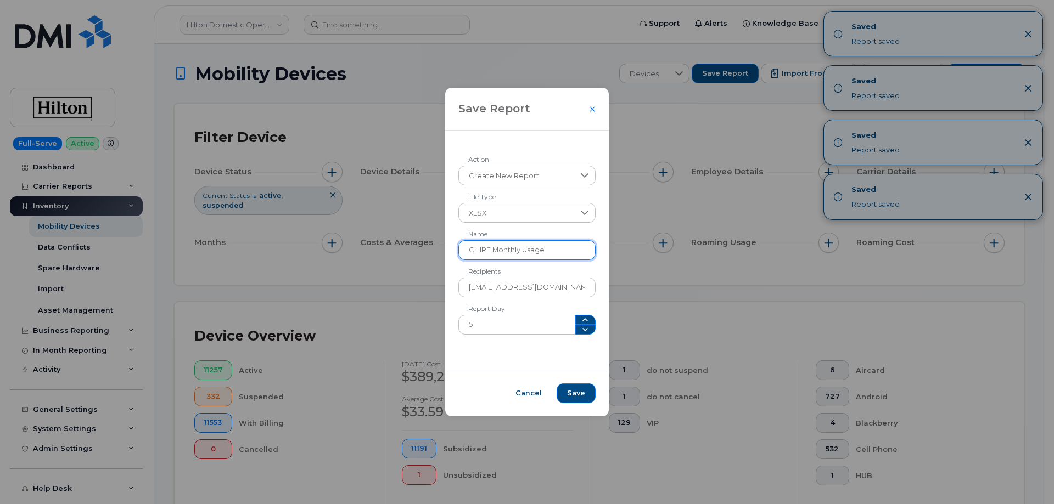
click at [480, 251] on input "CHIRE Monthly Usage" at bounding box center [527, 250] width 138 height 20
paste input "WA"
type input "CHIWA Monthly Usage"
click at [573, 391] on span "Save" at bounding box center [576, 394] width 18 height 10
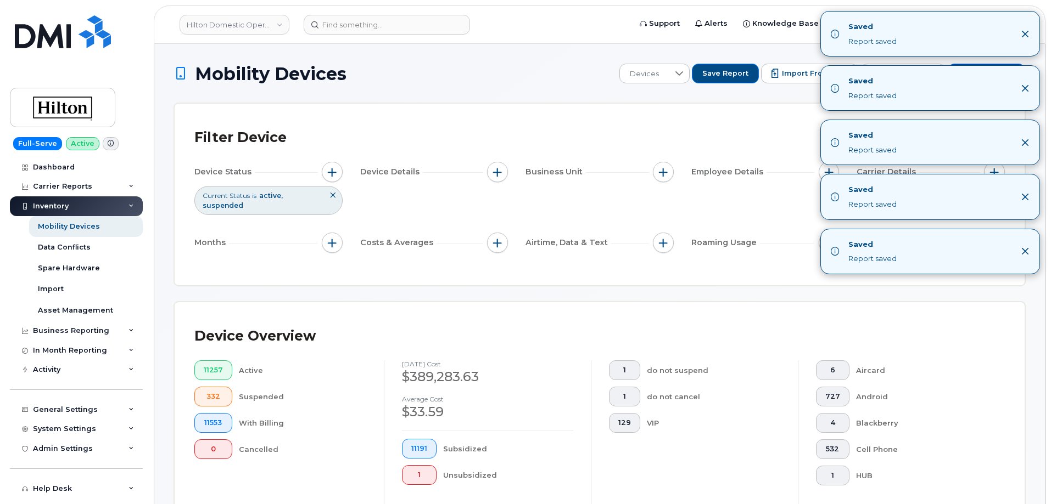
click at [1023, 253] on icon "Close" at bounding box center [1025, 251] width 7 height 7
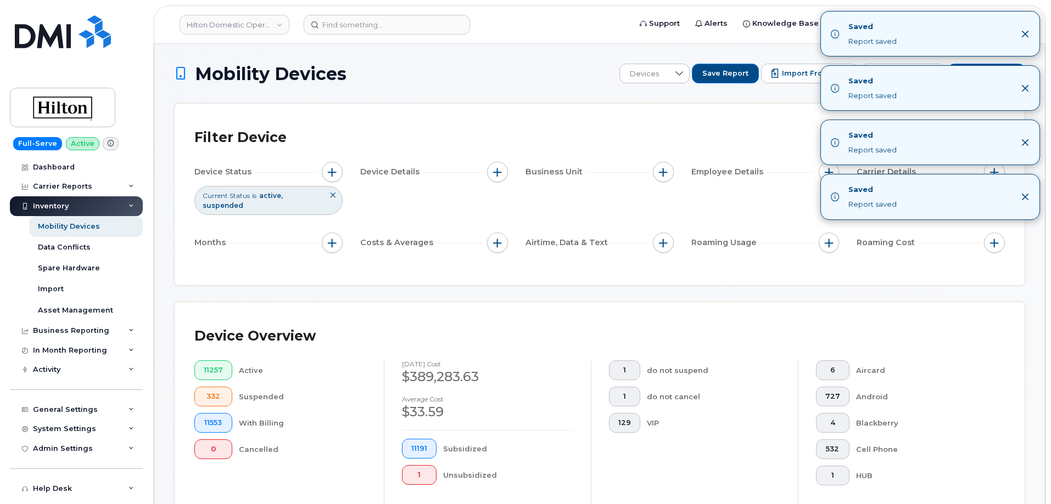
click at [1022, 196] on icon "Close" at bounding box center [1024, 197] width 9 height 9
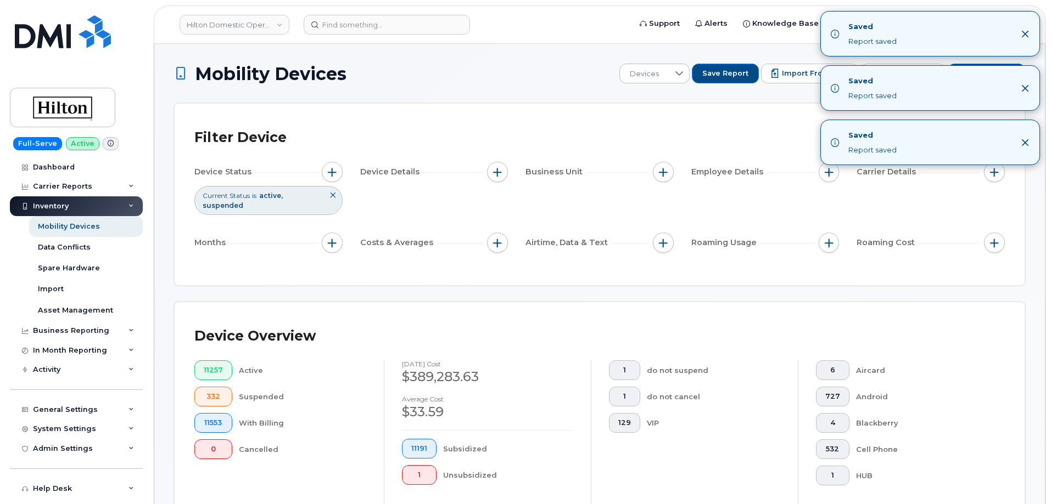
drag, startPoint x: 1024, startPoint y: 148, endPoint x: 1019, endPoint y: 118, distance: 30.6
click at [1024, 145] on div "Saved Report saved" at bounding box center [930, 142] width 218 height 44
click at [1022, 89] on icon "Close" at bounding box center [1024, 88] width 9 height 9
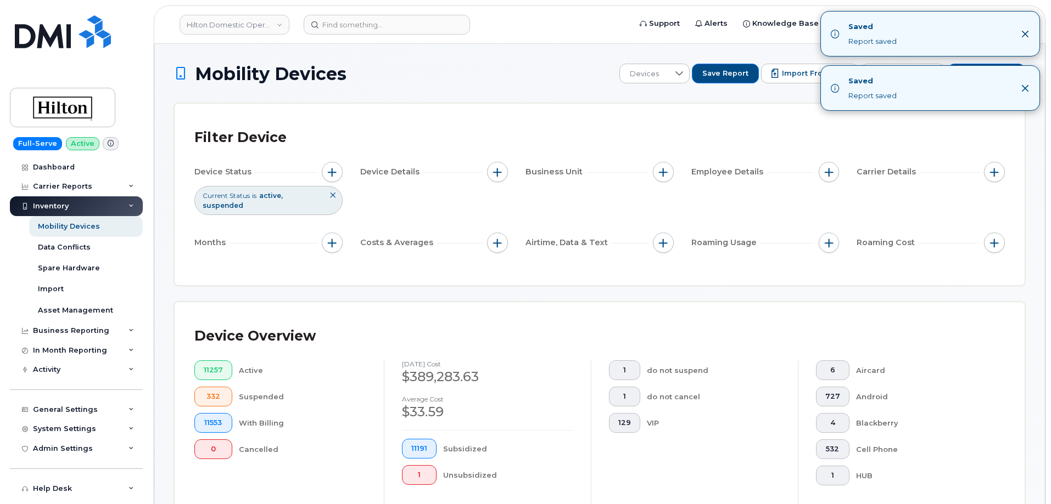
click at [1027, 36] on icon "Close" at bounding box center [1024, 34] width 9 height 9
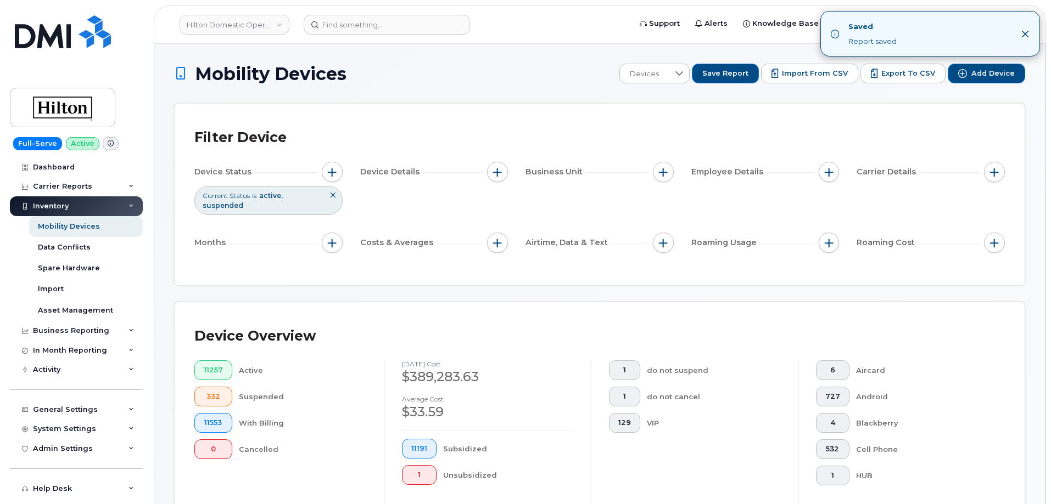
click at [1023, 32] on icon "Close" at bounding box center [1024, 34] width 9 height 9
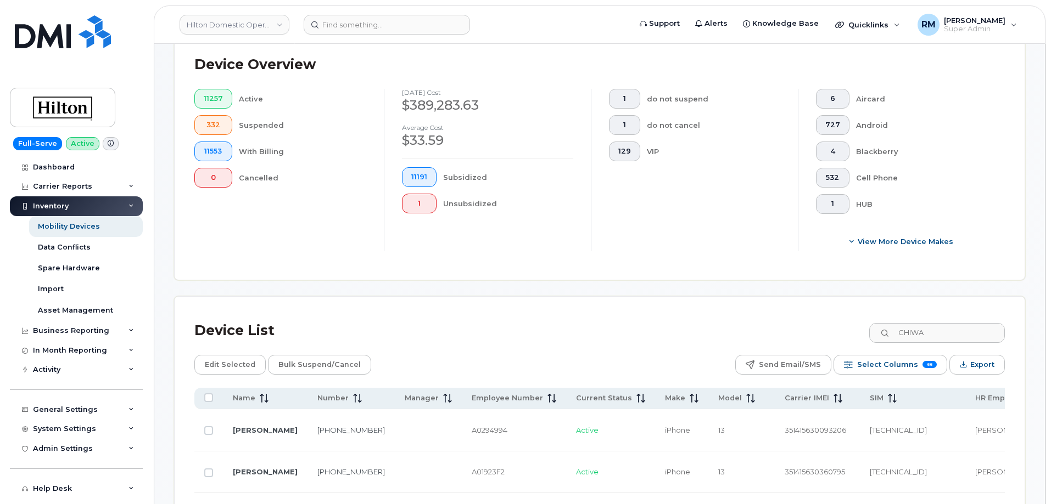
scroll to position [274, 0]
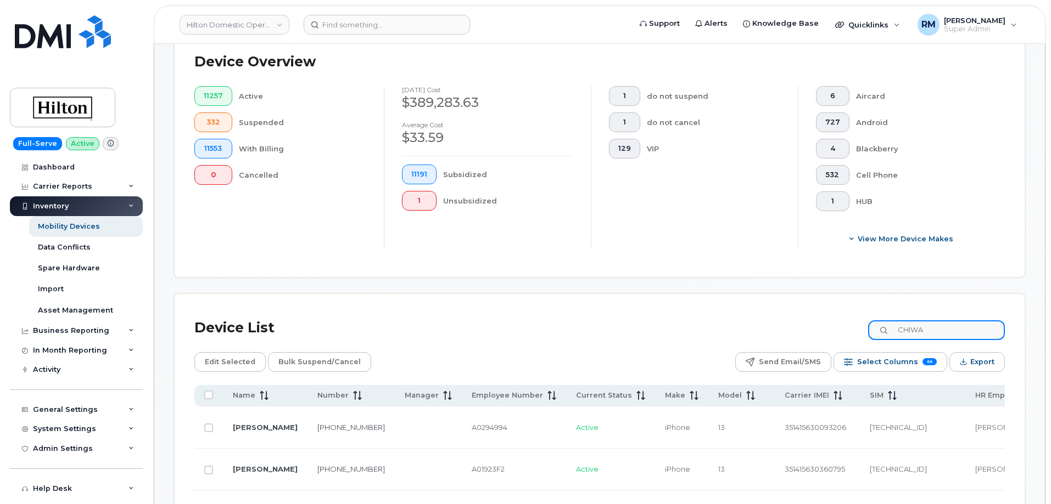
click at [915, 321] on input "CHIWA" at bounding box center [936, 331] width 137 height 20
paste input "2399"
type input "2399"
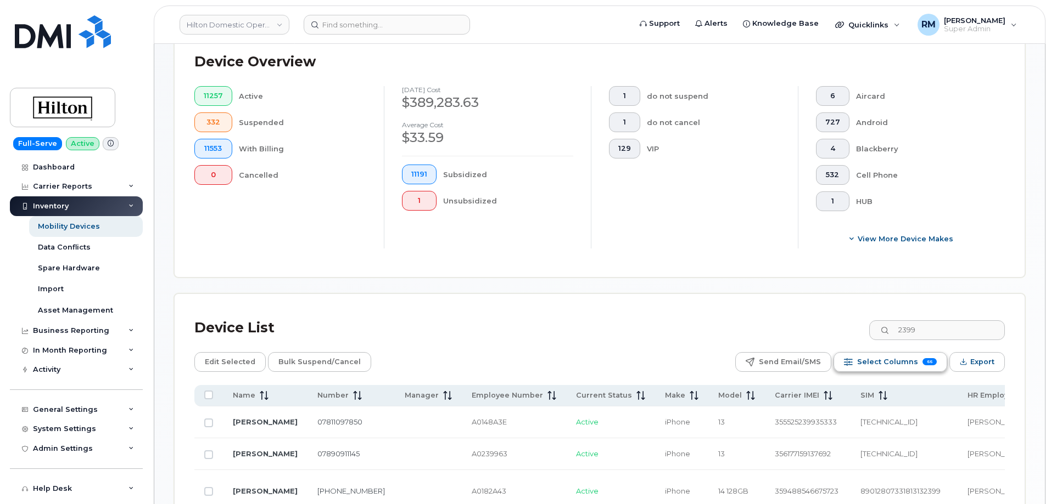
click at [875, 354] on span "Select Columns" at bounding box center [887, 362] width 61 height 16
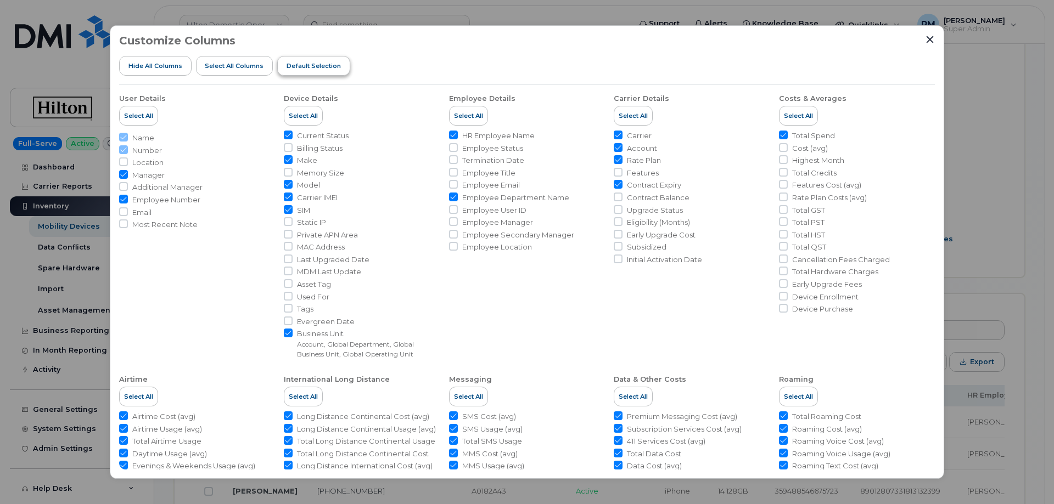
click at [309, 67] on span "Default Selection" at bounding box center [314, 65] width 54 height 9
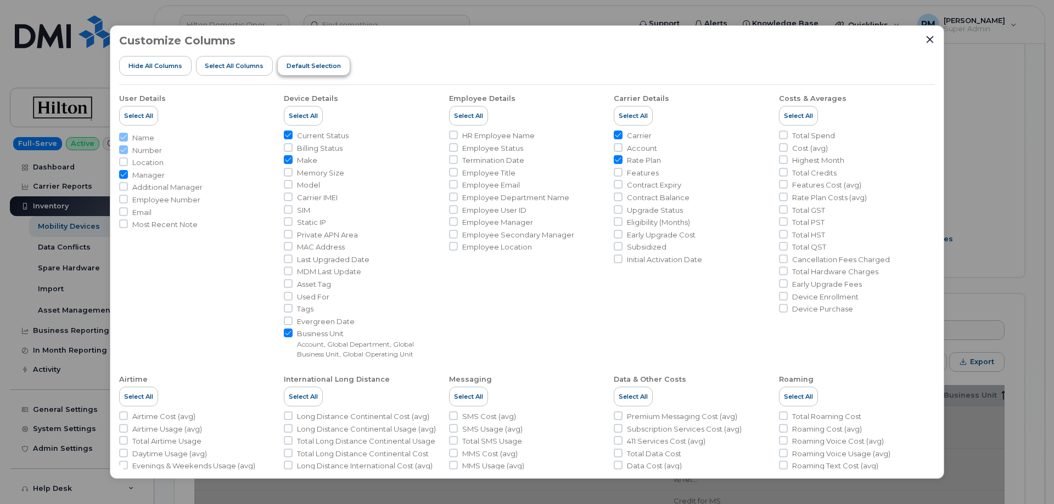
checkbox input "false"
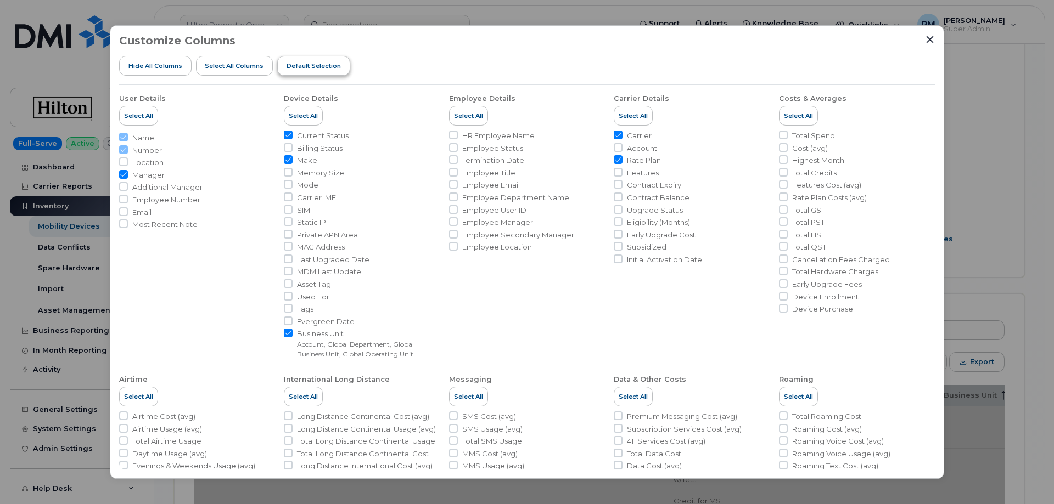
checkbox input "false"
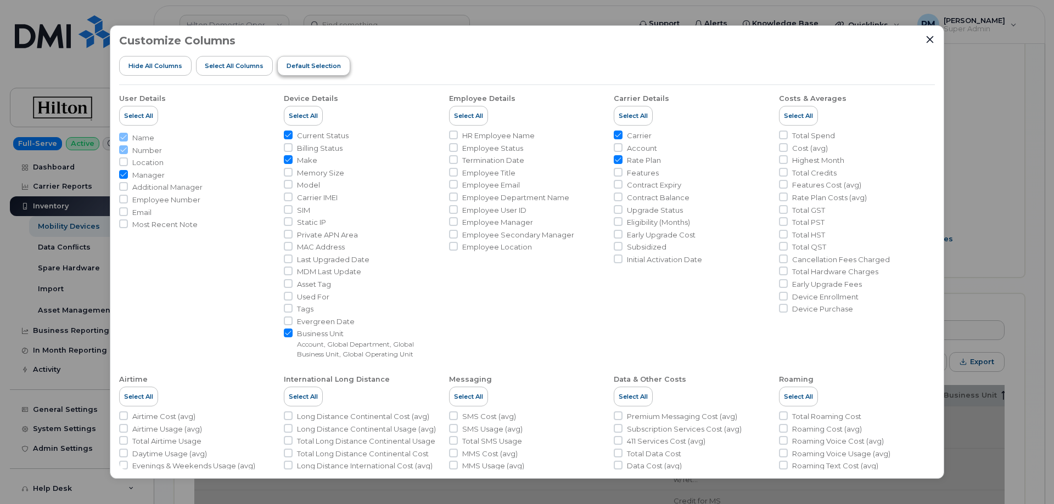
checkbox input "false"
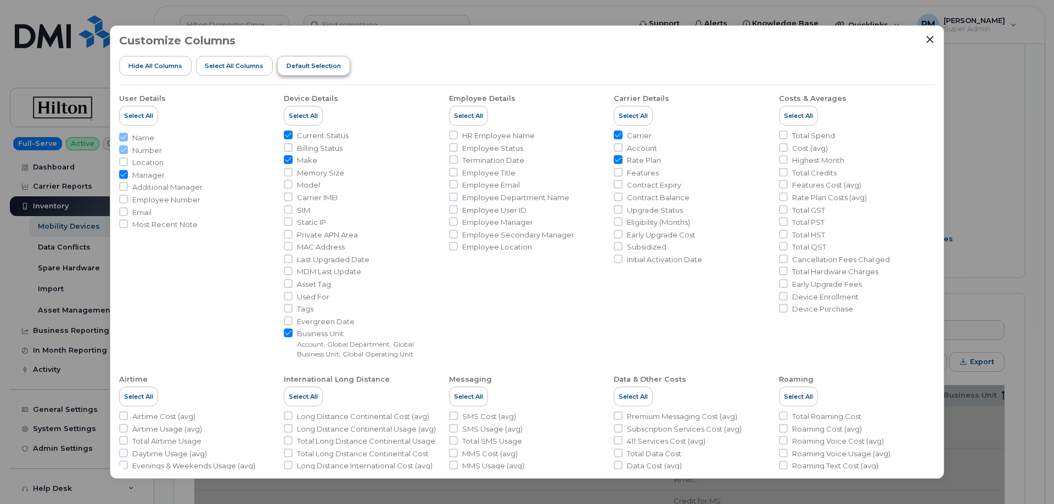
checkbox input "false"
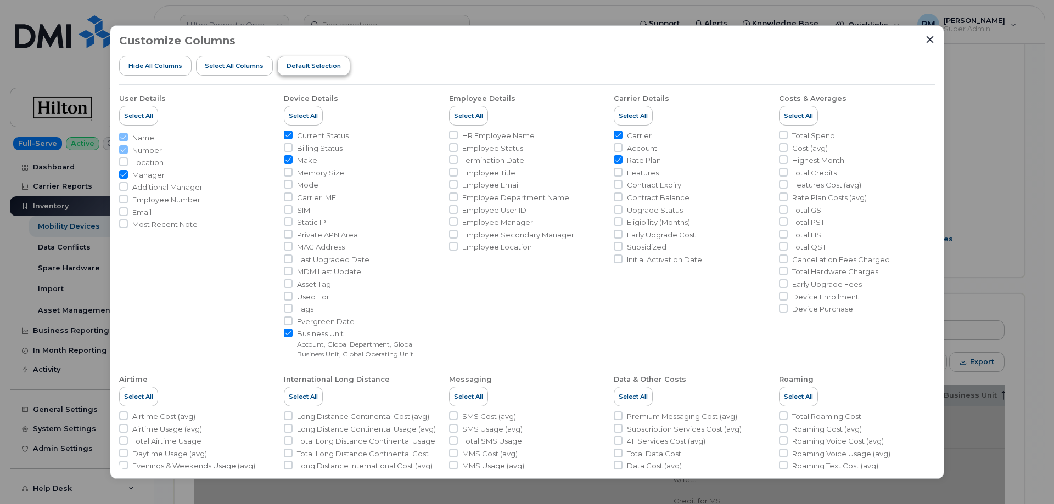
checkbox input "false"
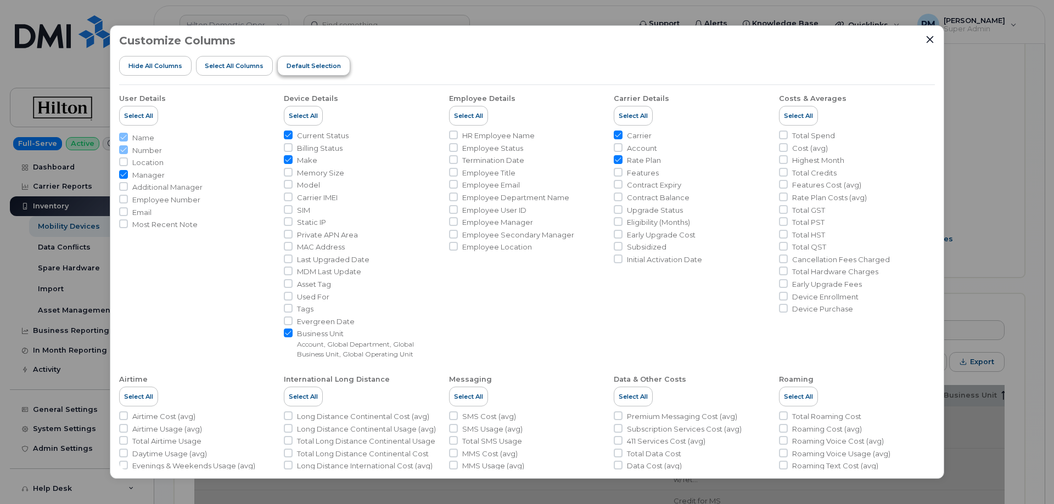
checkbox input "false"
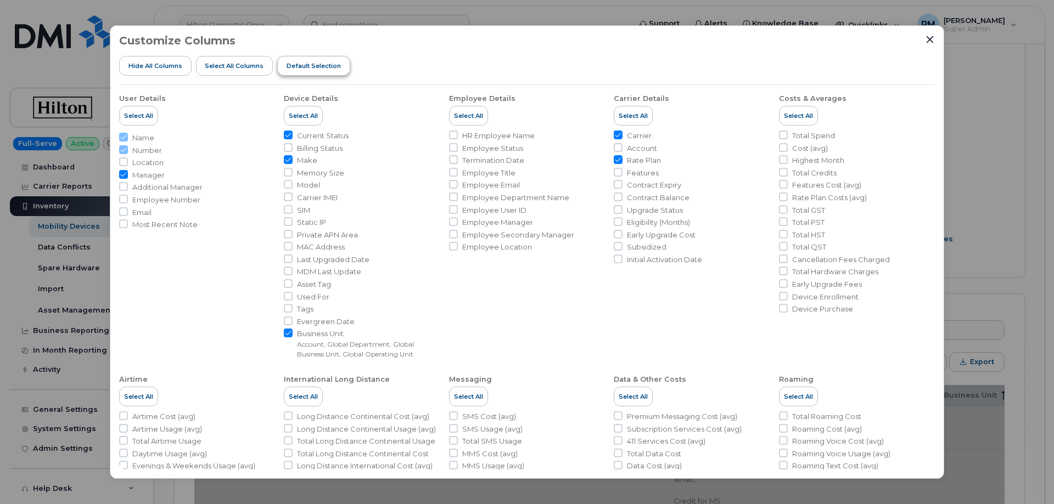
checkbox input "false"
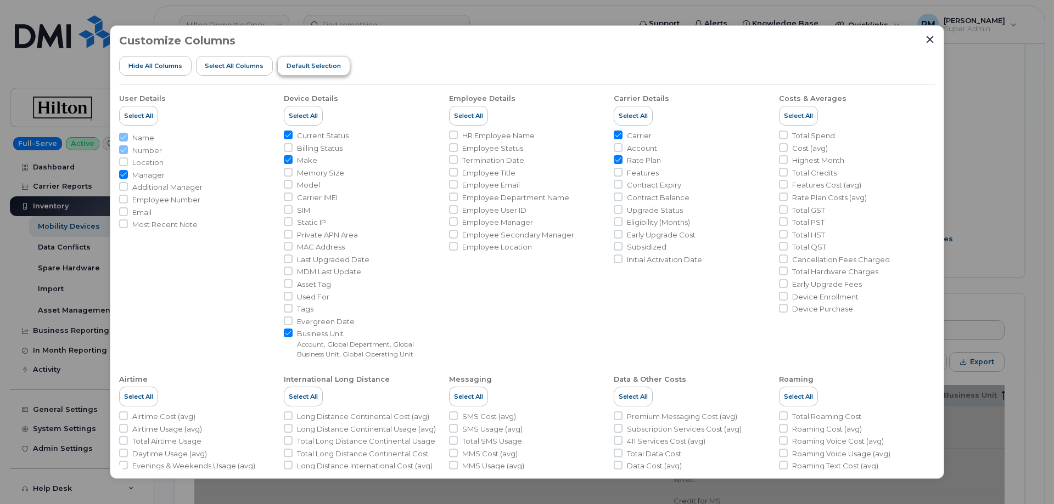
checkbox input "false"
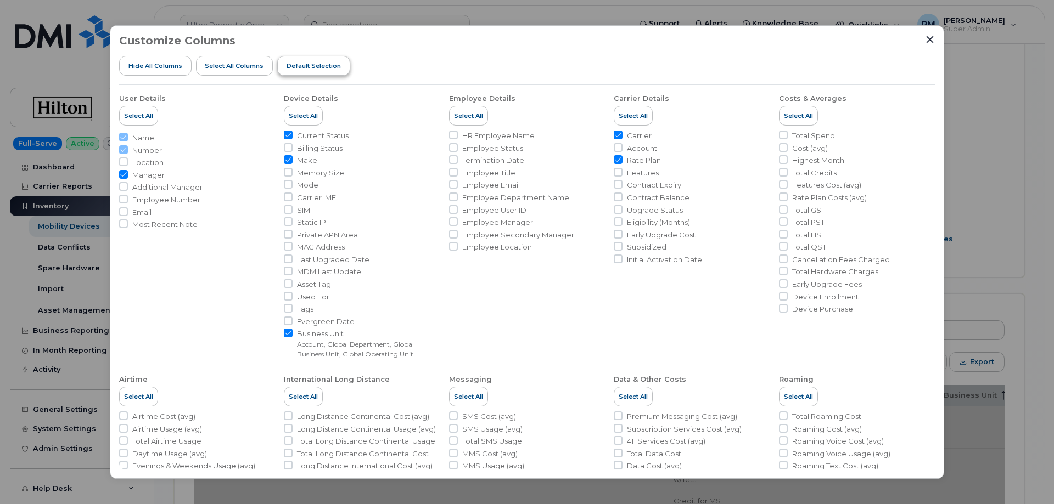
checkbox input "false"
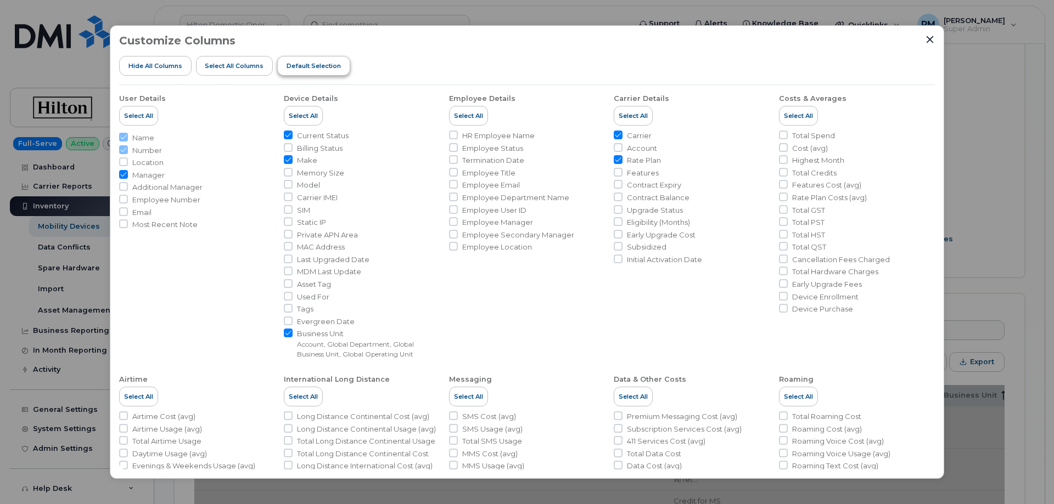
checkbox input "false"
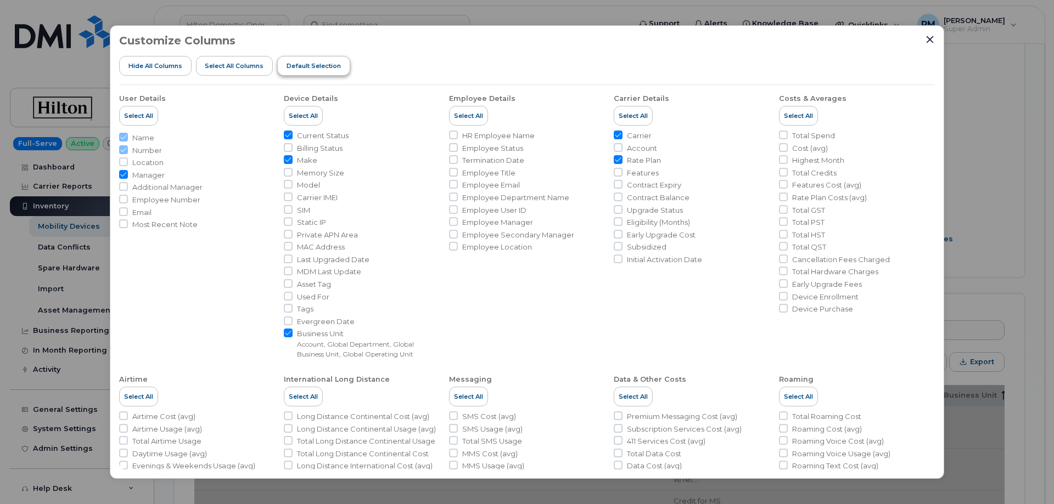
checkbox input "false"
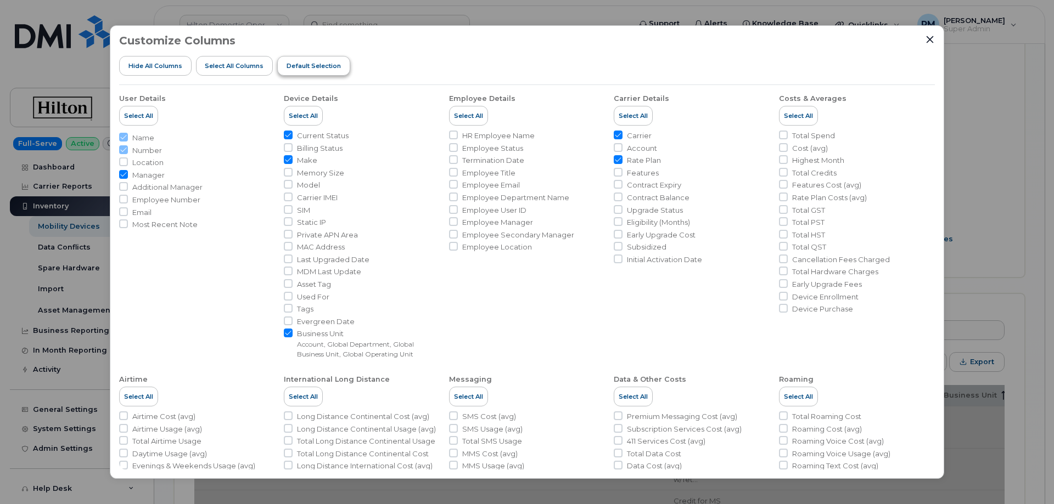
checkbox input "false"
click at [289, 184] on input "Model" at bounding box center [288, 184] width 9 height 9
checkbox input "true"
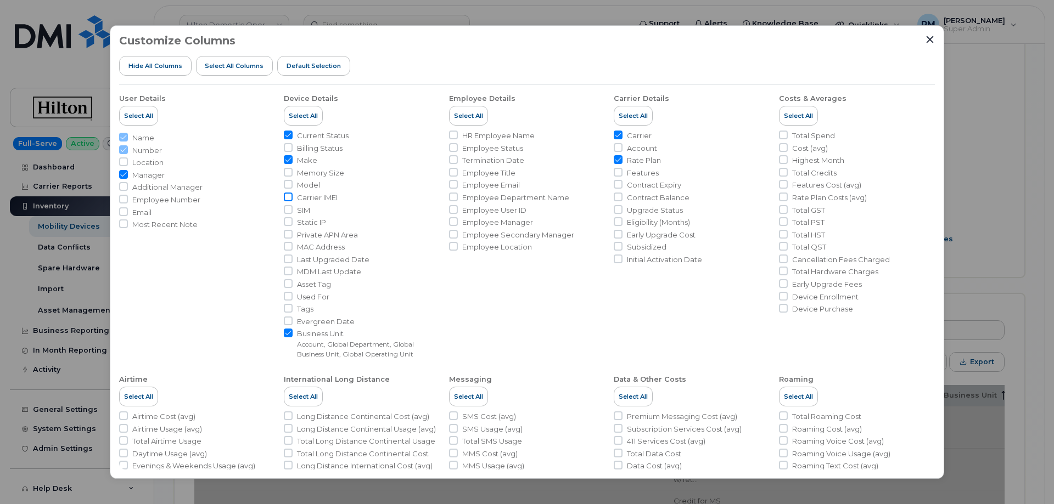
click at [286, 195] on input "Carrier IMEI" at bounding box center [288, 197] width 9 height 9
click at [288, 195] on input "Carrier IMEI" at bounding box center [288, 197] width 9 height 9
checkbox input "false"
click at [124, 201] on input "Employee Number" at bounding box center [123, 199] width 9 height 9
checkbox input "true"
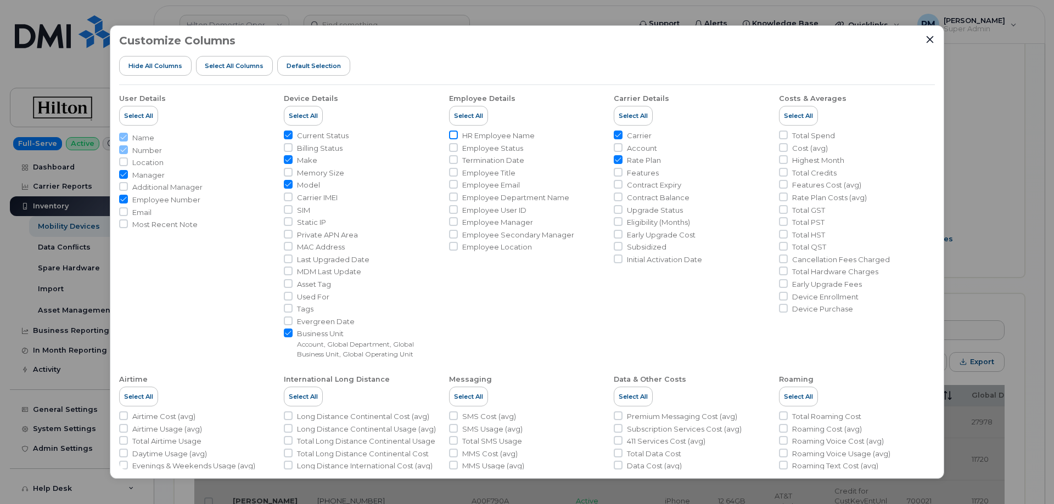
click at [452, 136] on input "HR Employee Name" at bounding box center [453, 135] width 9 height 9
checkbox input "true"
click at [452, 198] on input "Employee Department Name" at bounding box center [453, 197] width 9 height 9
checkbox input "true"
click at [617, 148] on input "Account" at bounding box center [618, 147] width 9 height 9
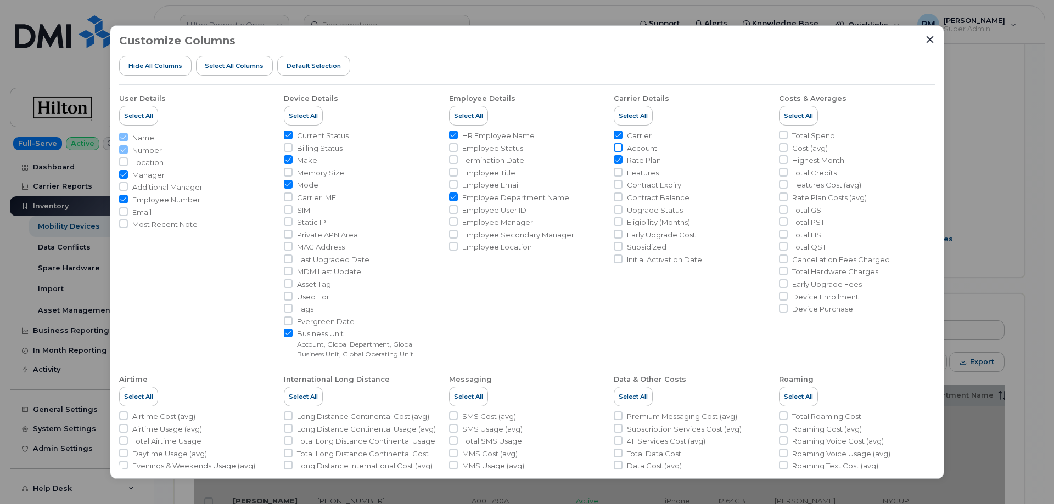
checkbox input "true"
click at [618, 186] on input "Contract Expiry" at bounding box center [618, 184] width 9 height 9
checkbox input "true"
click at [780, 134] on input "Total Spend" at bounding box center [783, 135] width 9 height 9
checkbox input "true"
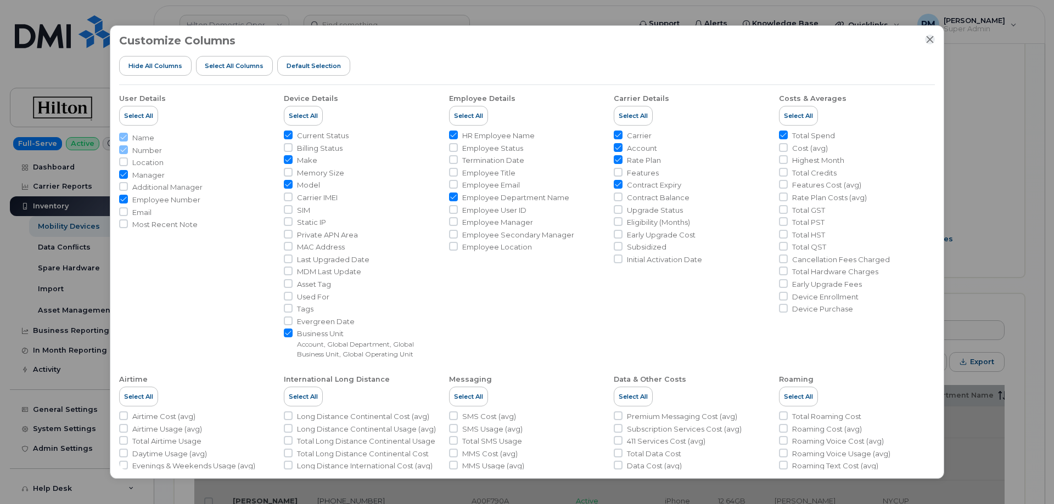
click at [932, 38] on icon "Close" at bounding box center [930, 39] width 9 height 9
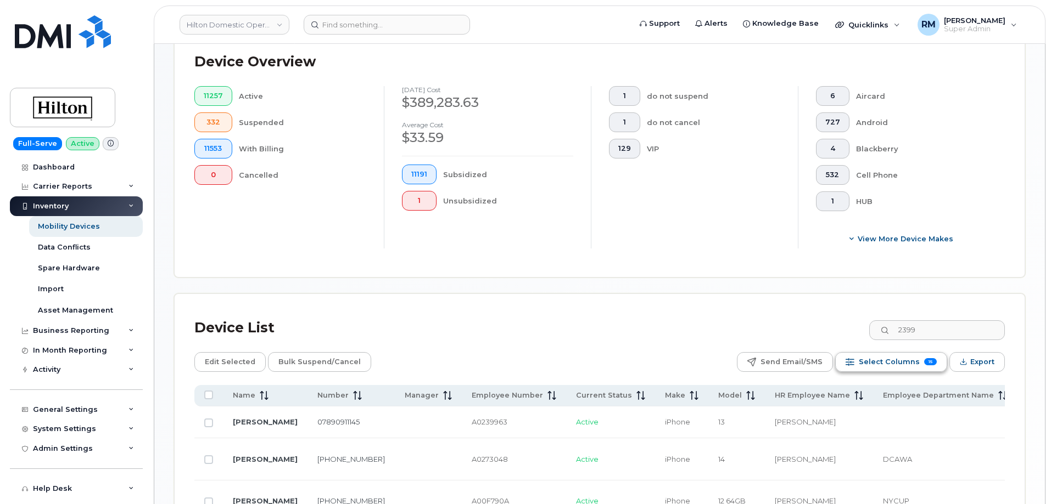
click at [876, 354] on span "Select Columns" at bounding box center [889, 362] width 61 height 16
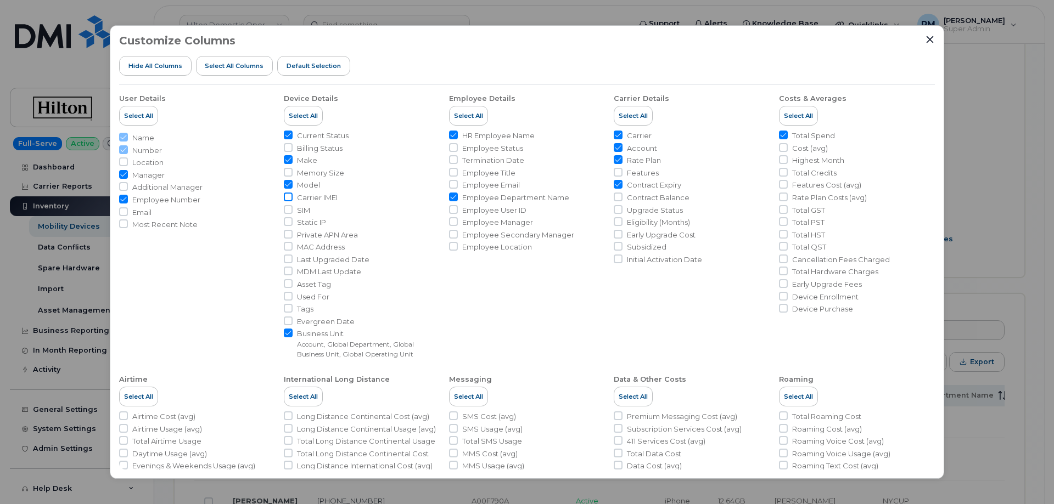
click at [287, 200] on input "Carrier IMEI" at bounding box center [288, 197] width 9 height 9
checkbox input "true"
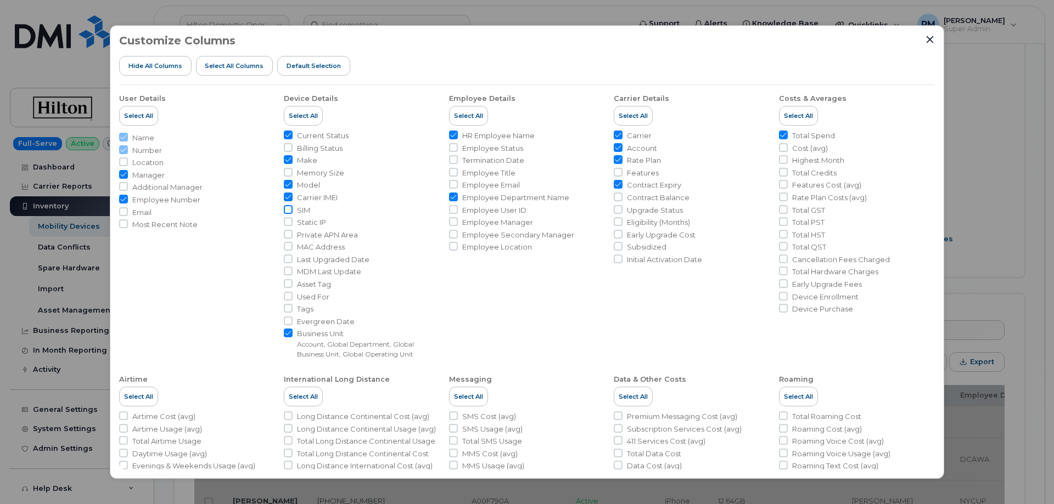
click at [290, 210] on input "SIM" at bounding box center [288, 209] width 9 height 9
checkbox input "true"
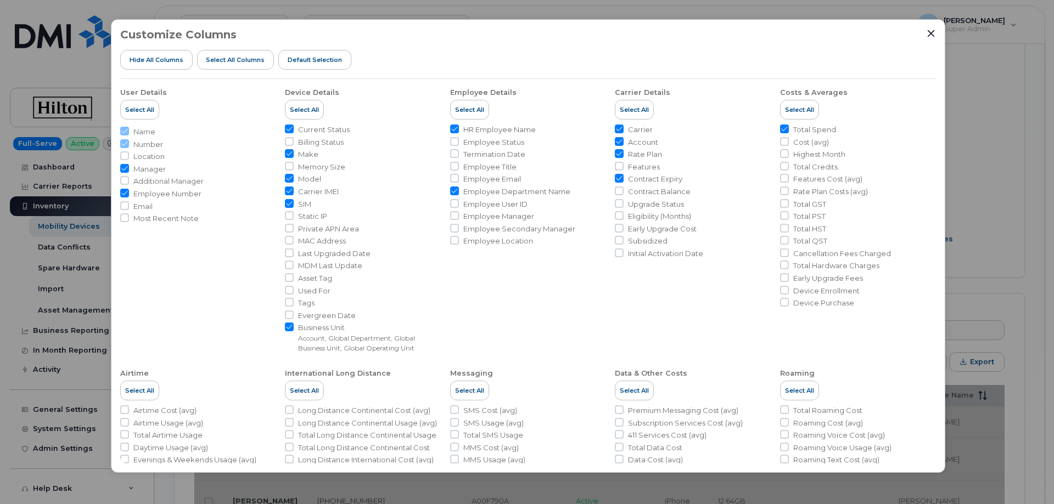
drag, startPoint x: 928, startPoint y: 49, endPoint x: 930, endPoint y: 42, distance: 7.3
click at [929, 42] on div "Customize Columns Hide All Columns Select all Columns Default Selection" at bounding box center [528, 54] width 816 height 51
click at [932, 33] on icon "Close" at bounding box center [931, 33] width 9 height 9
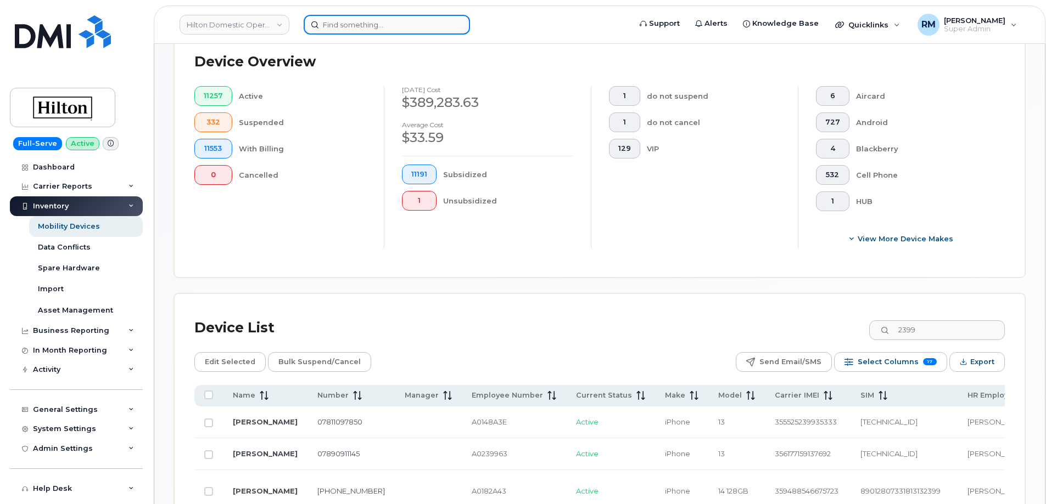
click at [338, 30] on input at bounding box center [387, 25] width 166 height 20
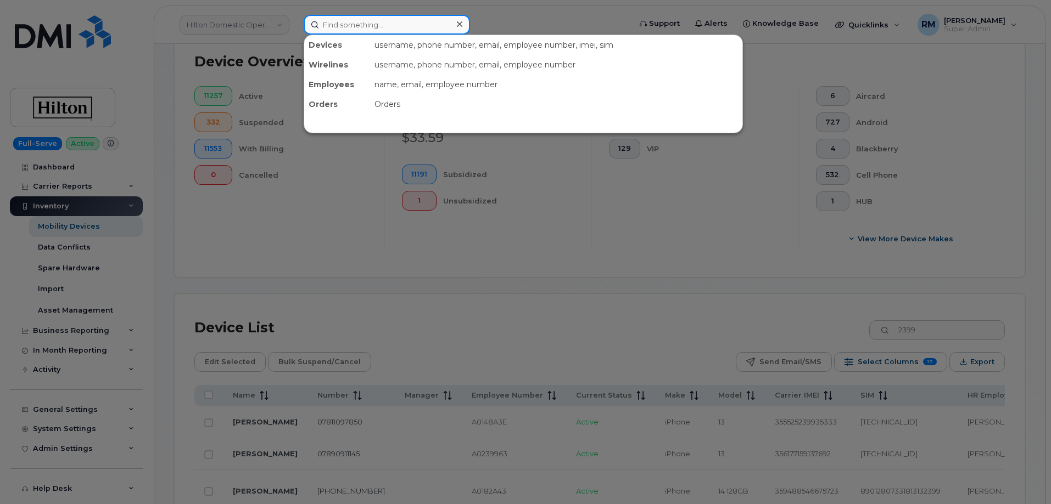
paste input "CS0798741"
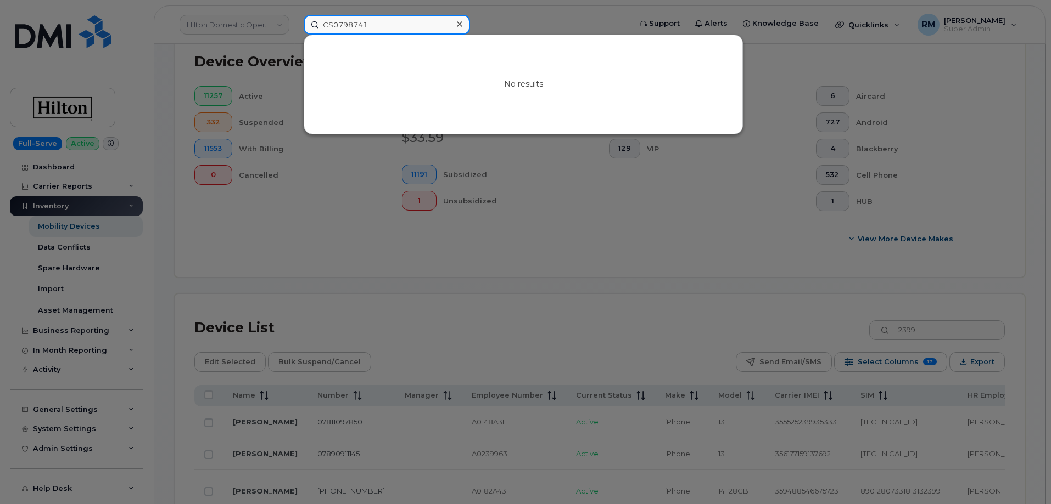
click at [346, 23] on input "CS0798741" at bounding box center [387, 25] width 166 height 20
paste input "3613850674"
type input "3613850674"
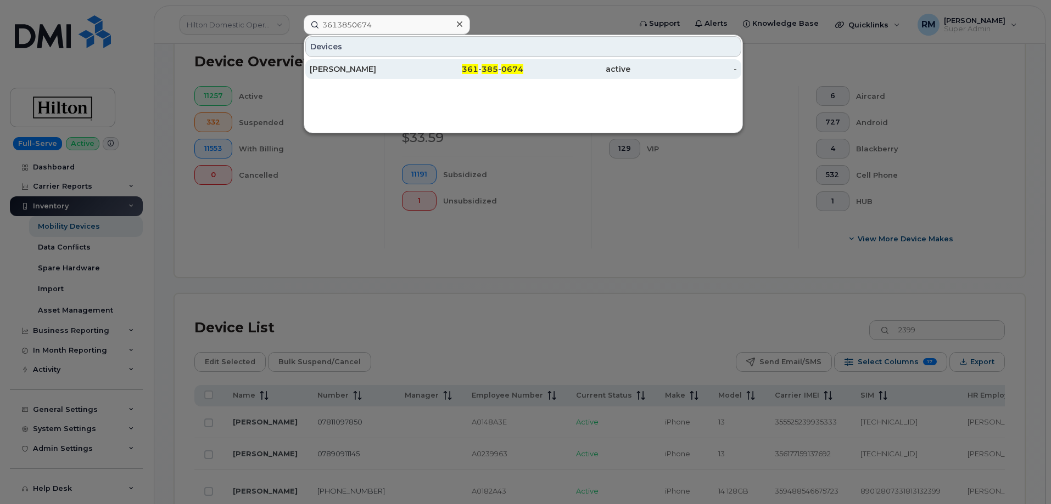
click at [346, 72] on div "CHRISTOPHER ALONSO" at bounding box center [363, 69] width 107 height 11
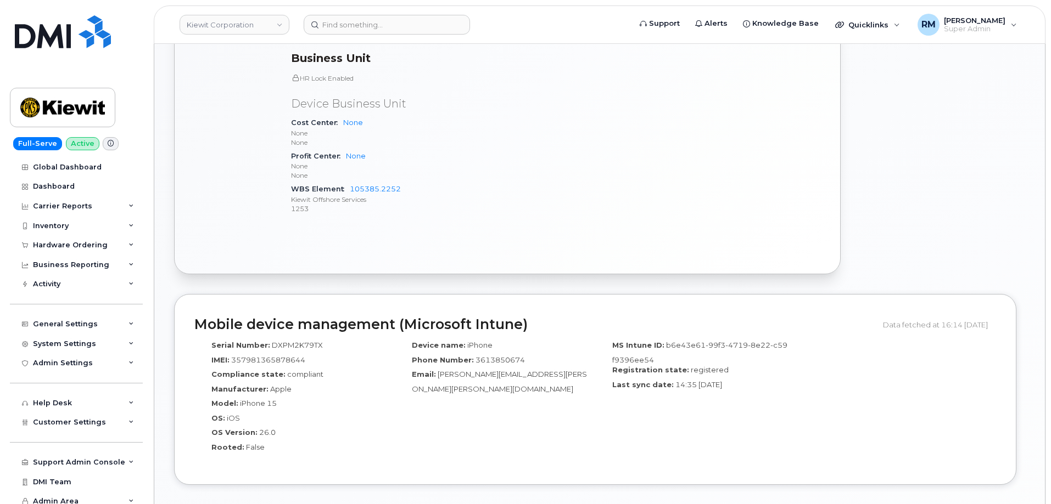
scroll to position [549, 0]
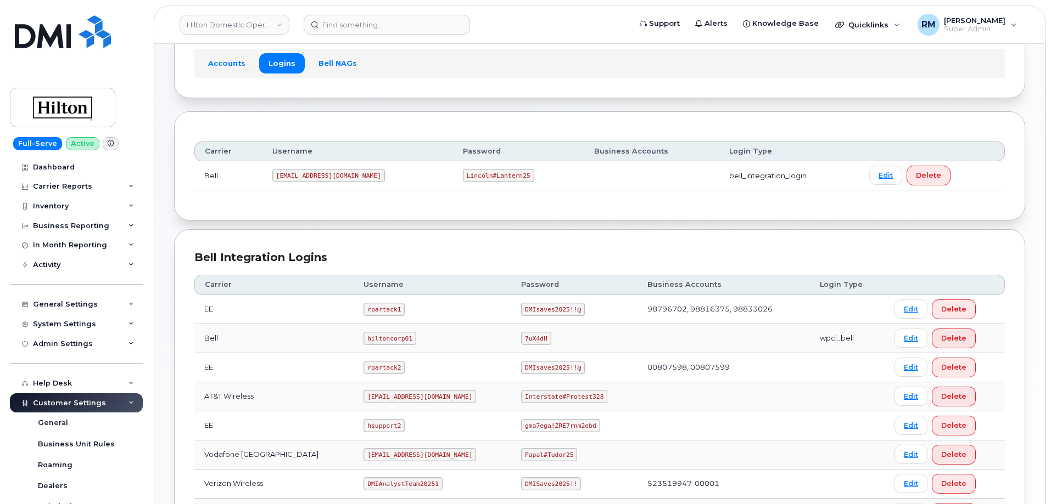
scroll to position [220, 0]
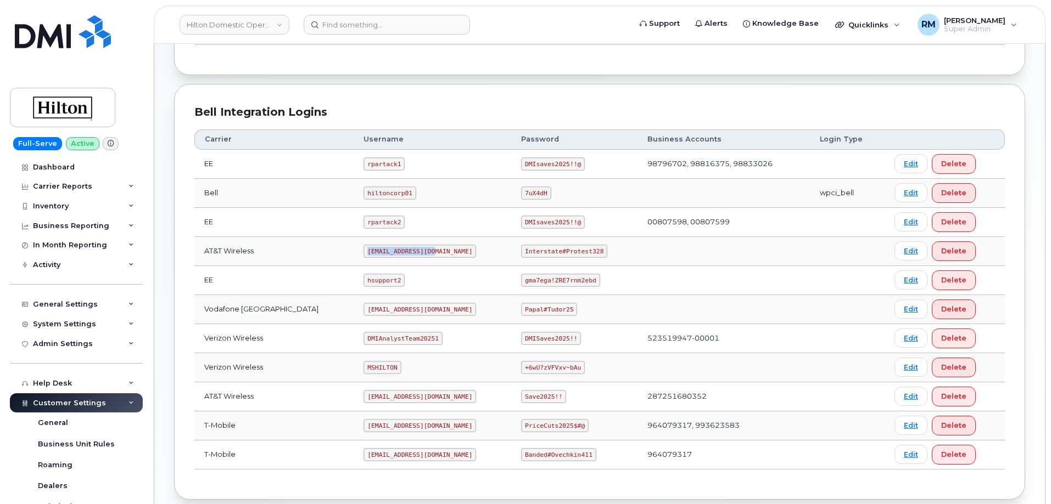
drag, startPoint x: 352, startPoint y: 251, endPoint x: 415, endPoint y: 251, distance: 63.1
click at [415, 251] on code "ms-hilton@dminc.com" at bounding box center [419, 251] width 113 height 13
drag, startPoint x: 418, startPoint y: 251, endPoint x: 335, endPoint y: 255, distance: 82.4
click at [335, 255] on tr "AT&T Wireless ms-hilton@dminc.com Interstate#Protest328 Edit Delete" at bounding box center [599, 251] width 810 height 29
copy tr "ms-hilton@dminc.com"
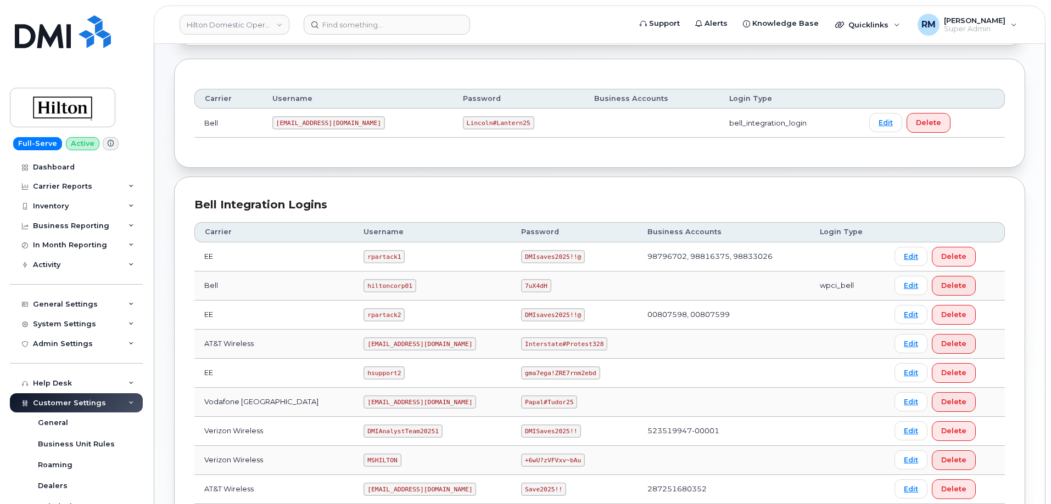
scroll to position [165, 0]
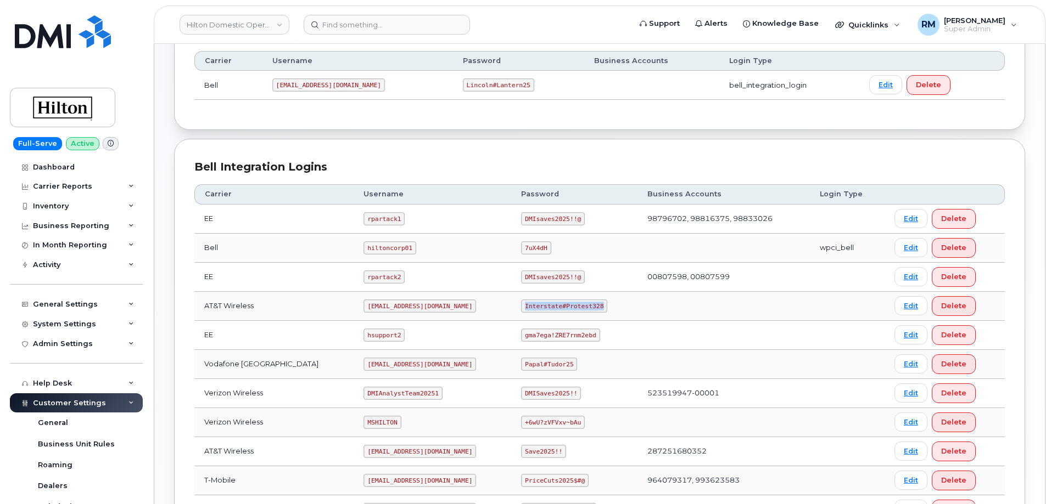
drag, startPoint x: 514, startPoint y: 306, endPoint x: 585, endPoint y: 306, distance: 70.8
click at [585, 306] on code "Interstate#Protest328" at bounding box center [564, 306] width 86 height 13
copy code "Interstate#Protest328"
